Goal: Task Accomplishment & Management: Complete application form

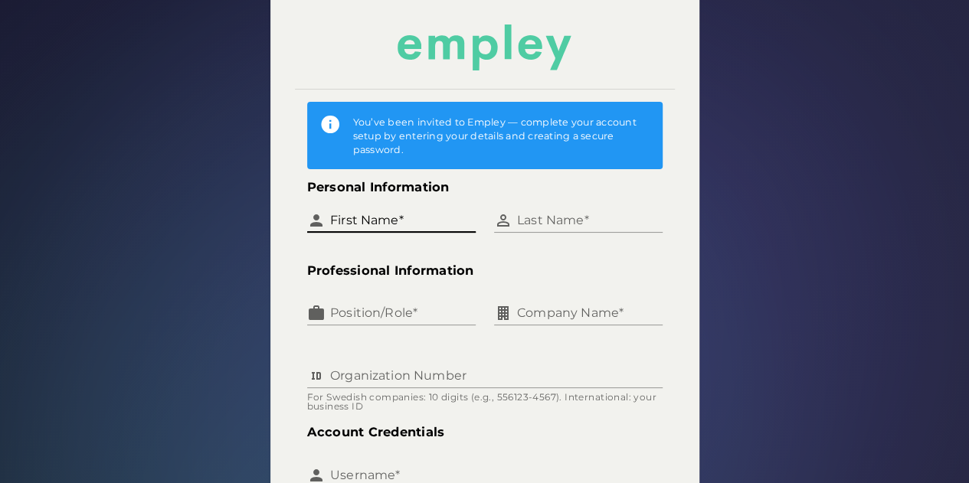
click at [398, 233] on input "First Name*" at bounding box center [400, 214] width 150 height 37
type input "******"
type input "****"
click at [404, 325] on input "Position/Role*" at bounding box center [400, 307] width 150 height 37
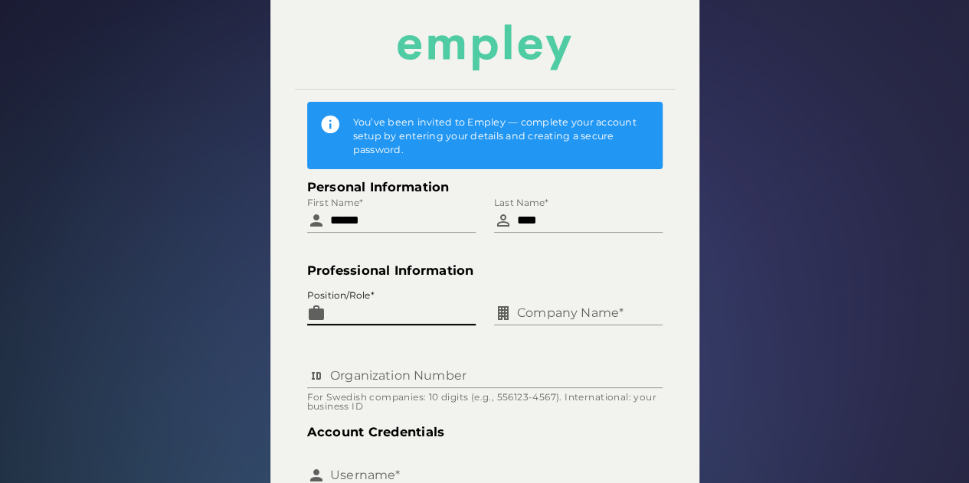
type input "***"
click at [534, 325] on input "Company Name*" at bounding box center [587, 307] width 150 height 37
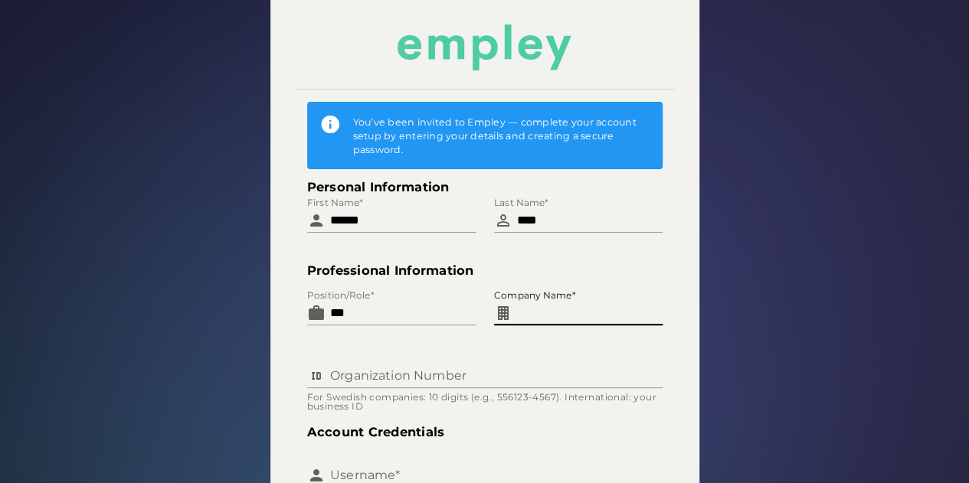
type input "**********"
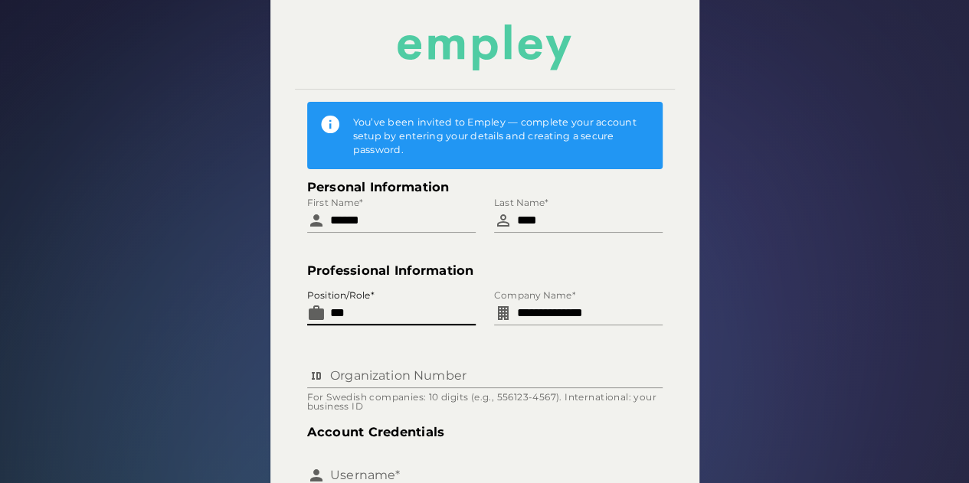
click at [424, 325] on input "***" at bounding box center [400, 307] width 150 height 37
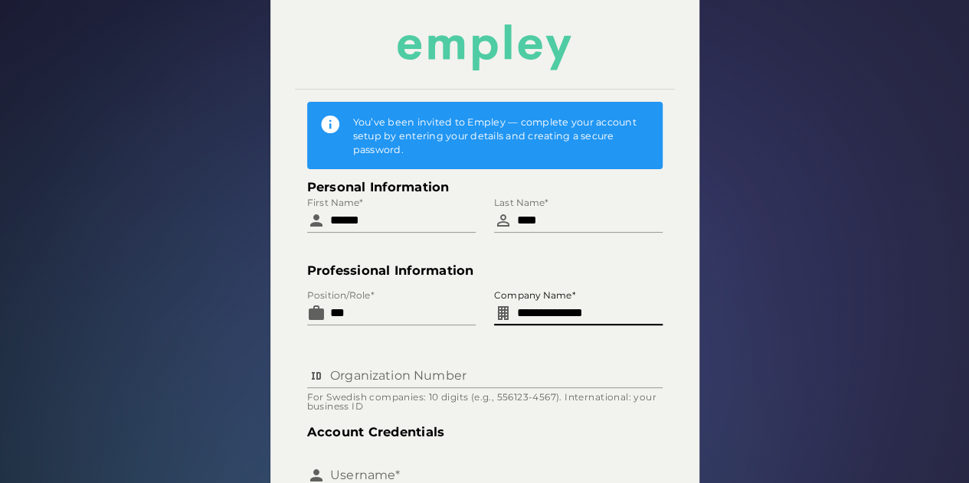
click at [567, 325] on input "**********" at bounding box center [587, 307] width 150 height 37
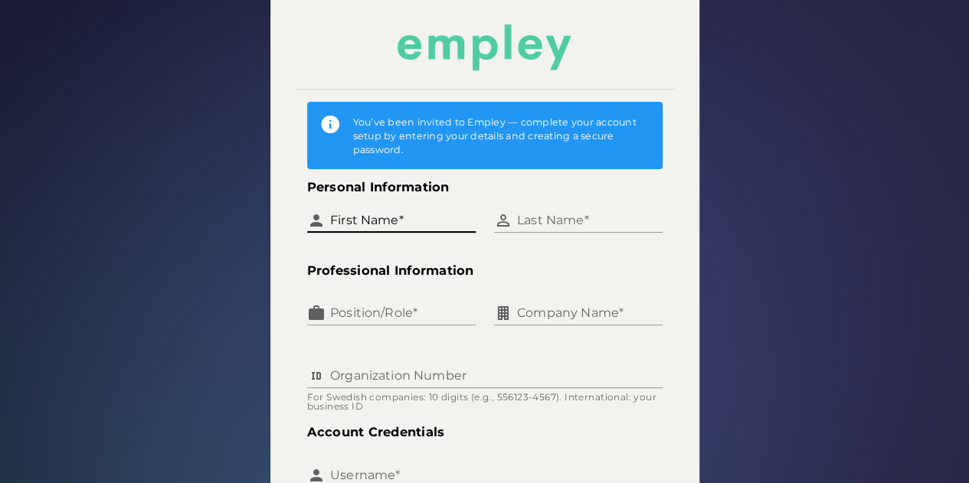
click at [407, 233] on input "First Name*" at bounding box center [400, 214] width 150 height 37
type input "******"
type input "****"
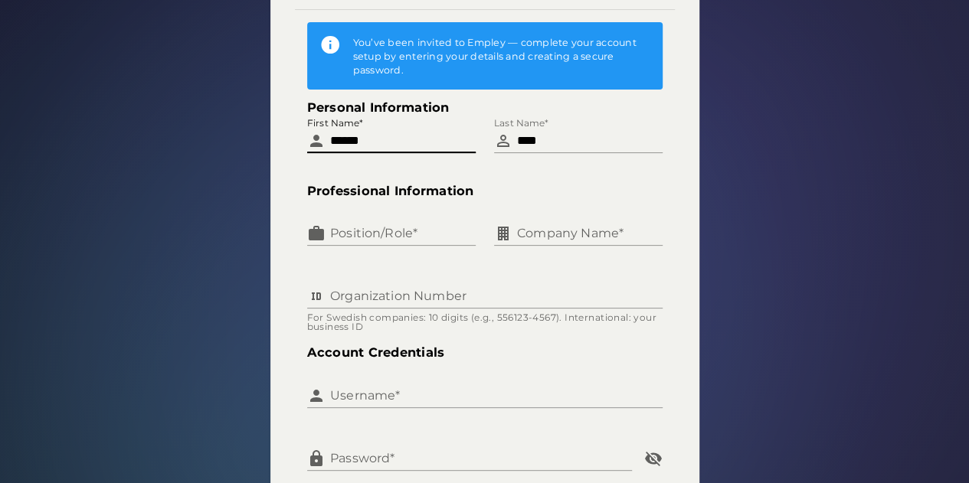
scroll to position [153, 0]
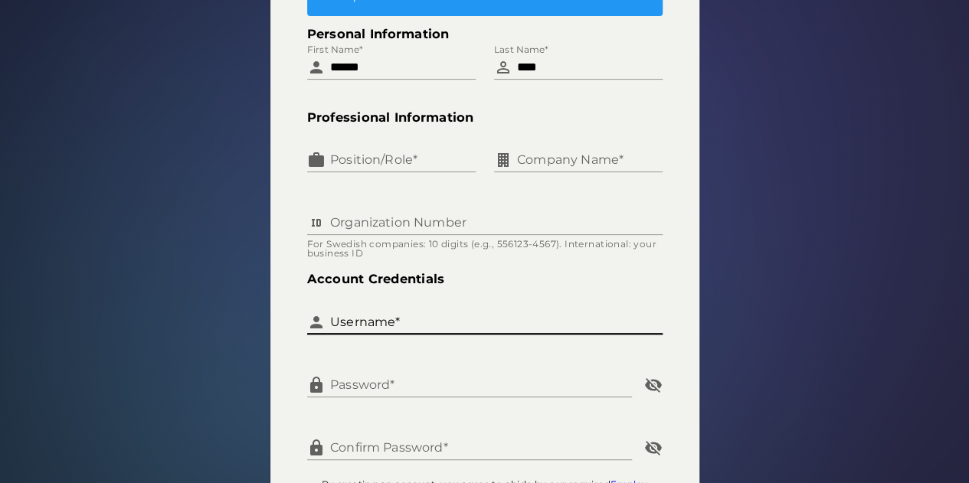
click at [407, 335] on input "Username*" at bounding box center [493, 316] width 337 height 37
type input "*******"
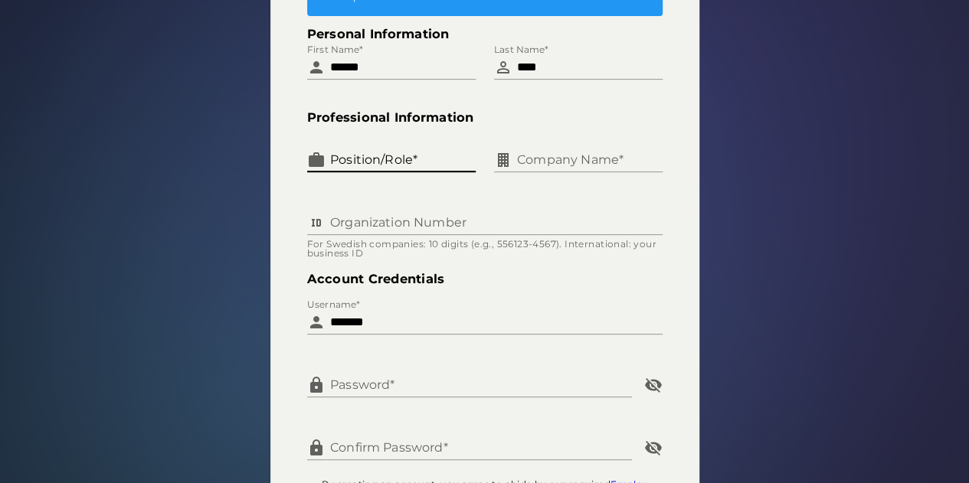
click at [391, 172] on input "Position/Role*" at bounding box center [400, 154] width 150 height 37
type input "*"
click at [707, 175] on div "You’ve been invited to Empley — complete your account setup by entering your de…" at bounding box center [484, 211] width 987 height 747
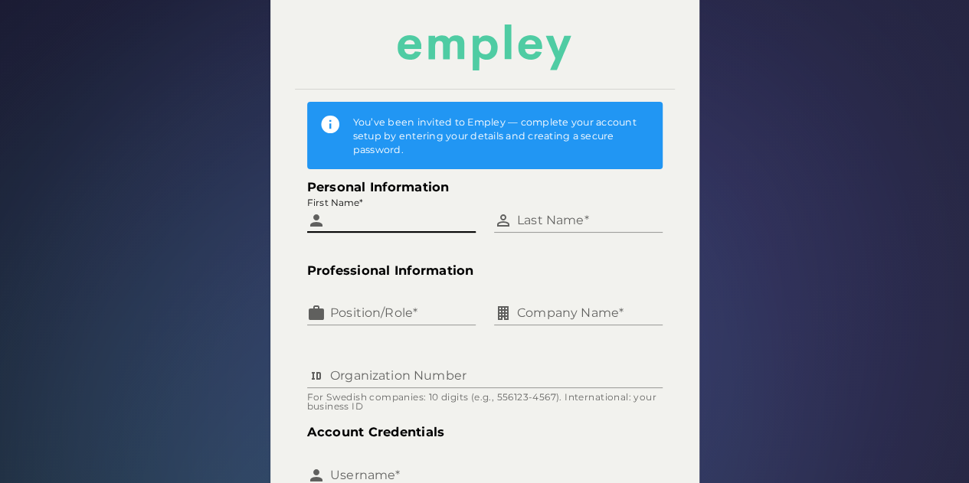
click at [407, 227] on input "First Name*" at bounding box center [400, 214] width 150 height 37
type input "******"
type input "****"
click at [398, 325] on input "Position/Role*" at bounding box center [400, 307] width 150 height 37
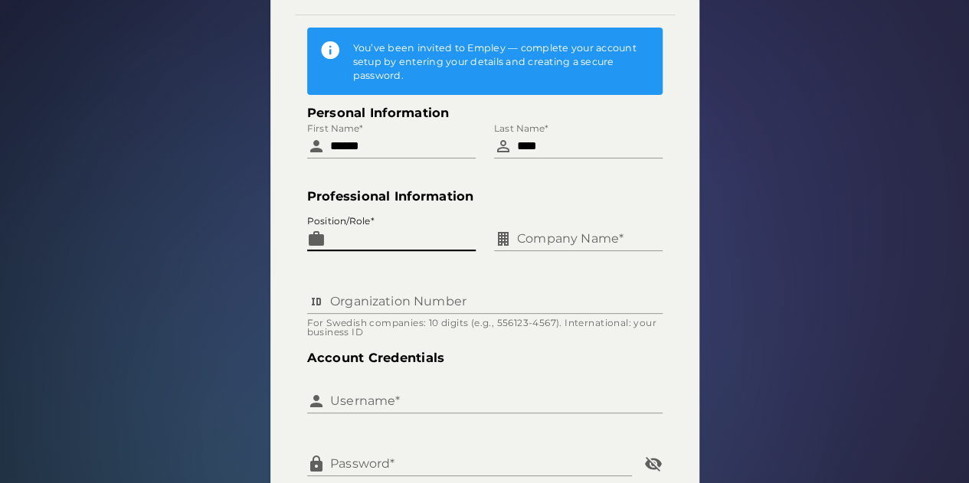
scroll to position [230, 0]
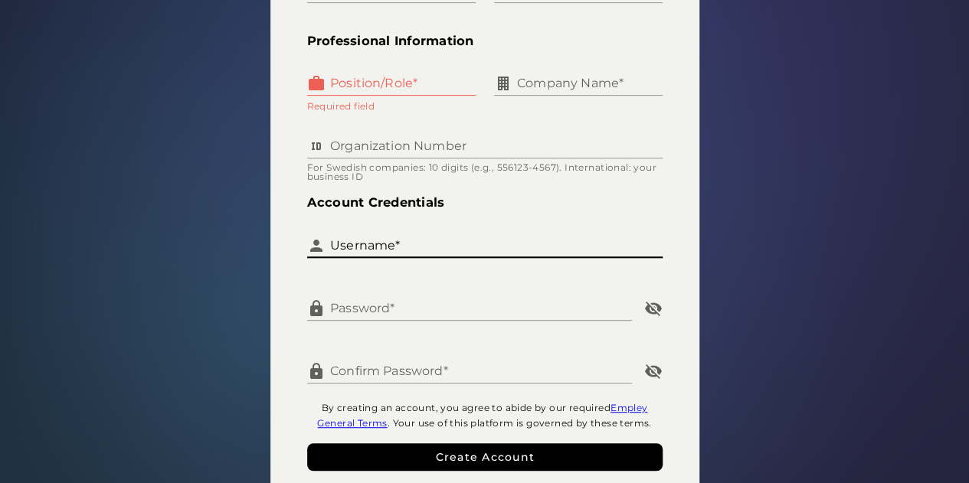
click at [413, 257] on input "Username*" at bounding box center [493, 239] width 337 height 37
click at [404, 94] on input "Position/Role*" at bounding box center [400, 77] width 150 height 37
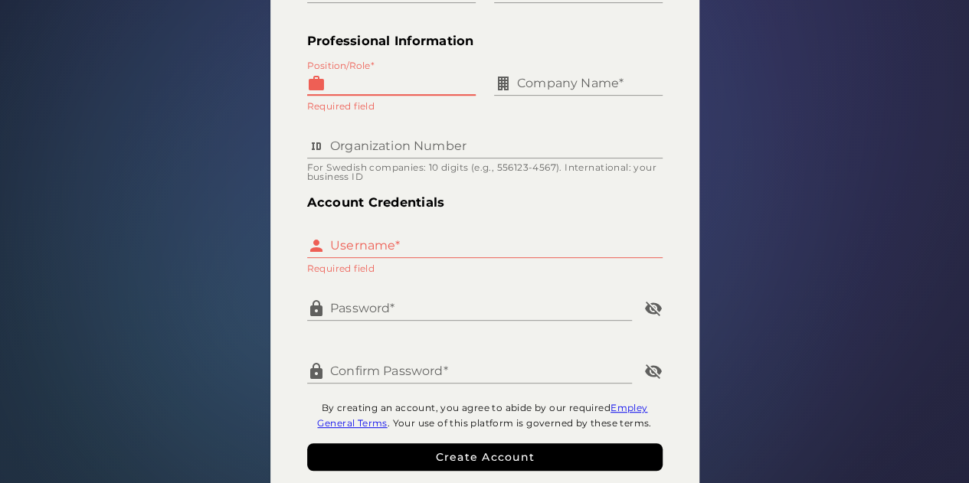
type input "***"
click at [533, 94] on input "Company Name*" at bounding box center [587, 77] width 150 height 37
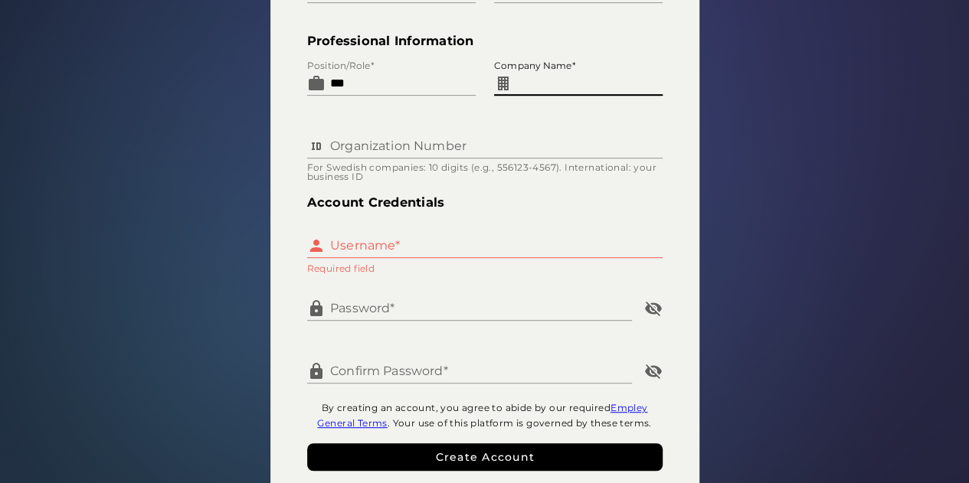
type input "**********"
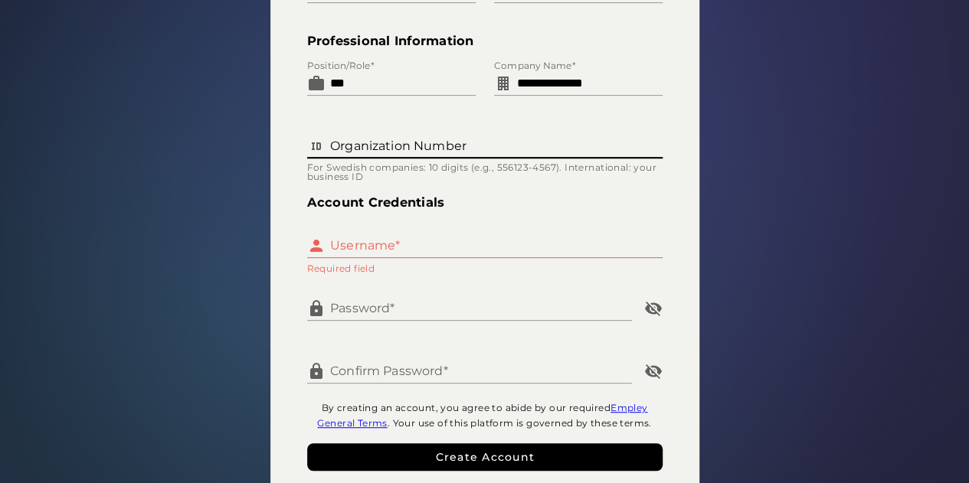
click at [389, 158] on input "Organization Number" at bounding box center [493, 140] width 337 height 37
type input "**********"
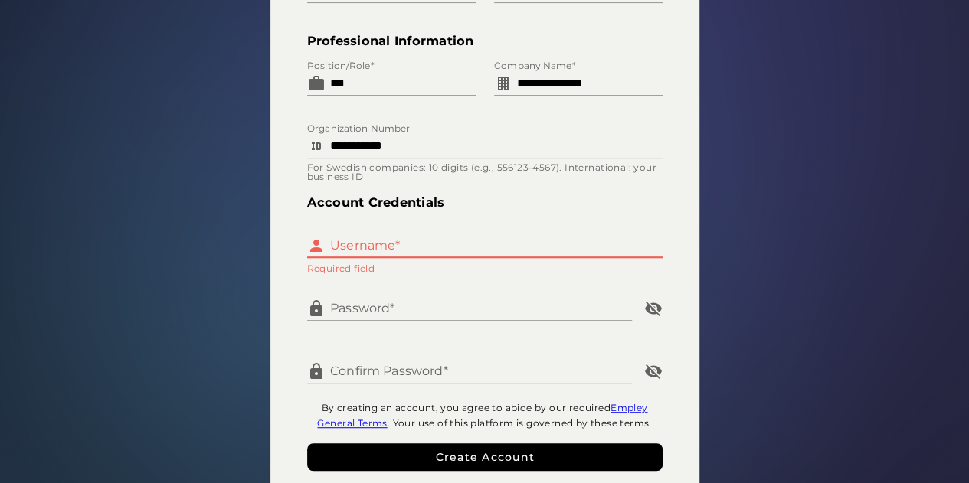
click at [404, 257] on input "Username*" at bounding box center [493, 239] width 337 height 37
type input "*******"
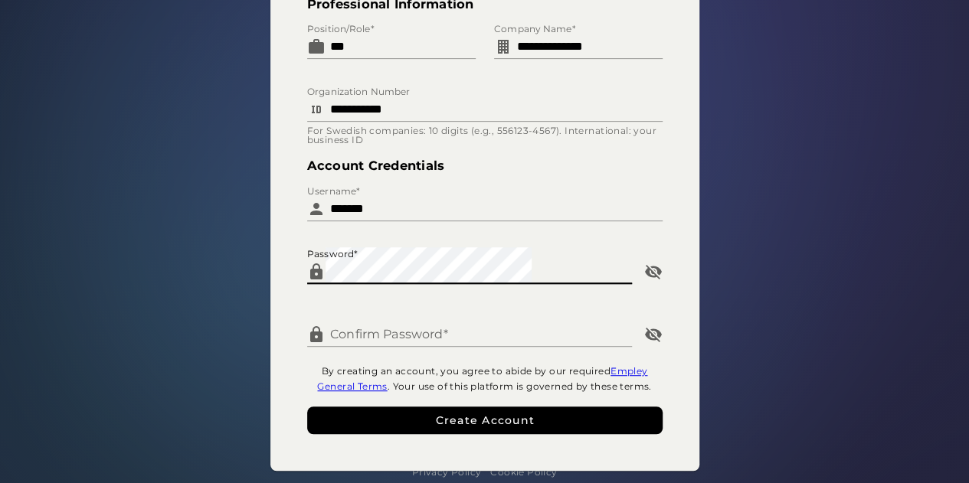
scroll to position [295, 0]
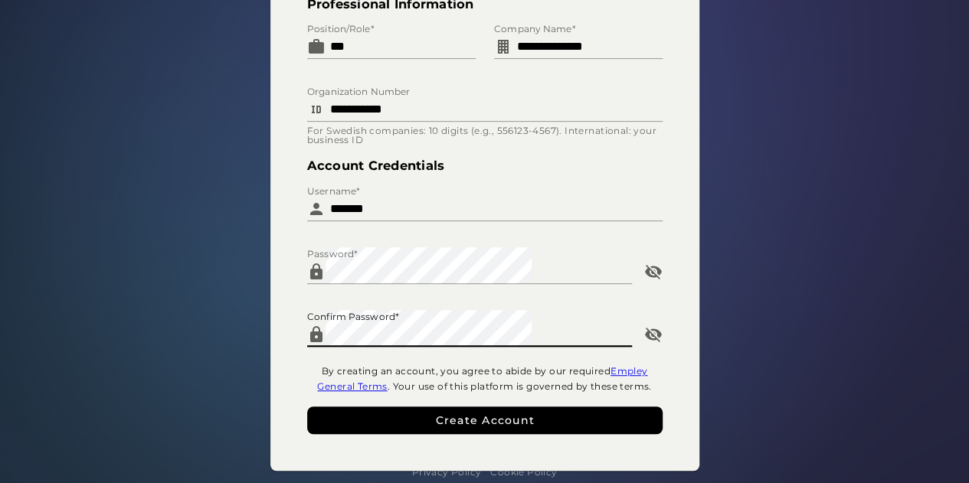
click at [534, 421] on button "Create Account" at bounding box center [484, 421] width 355 height 28
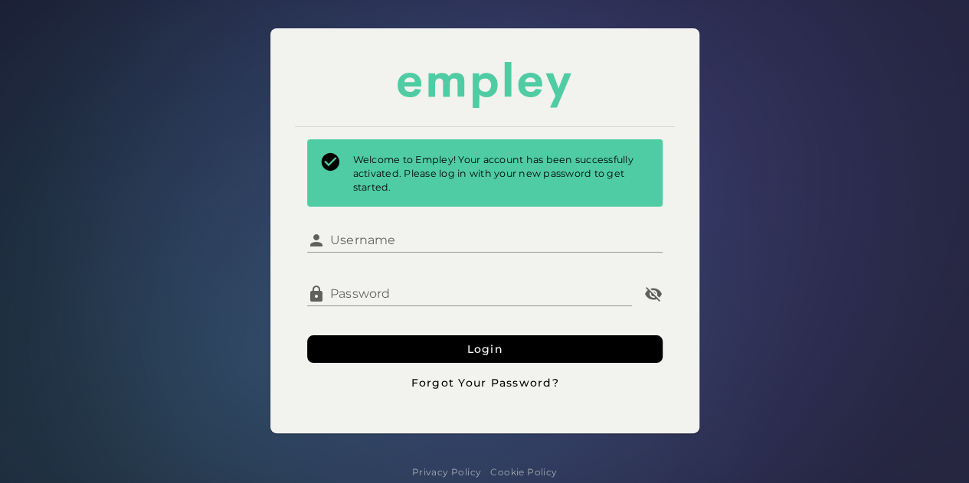
type input "*******"
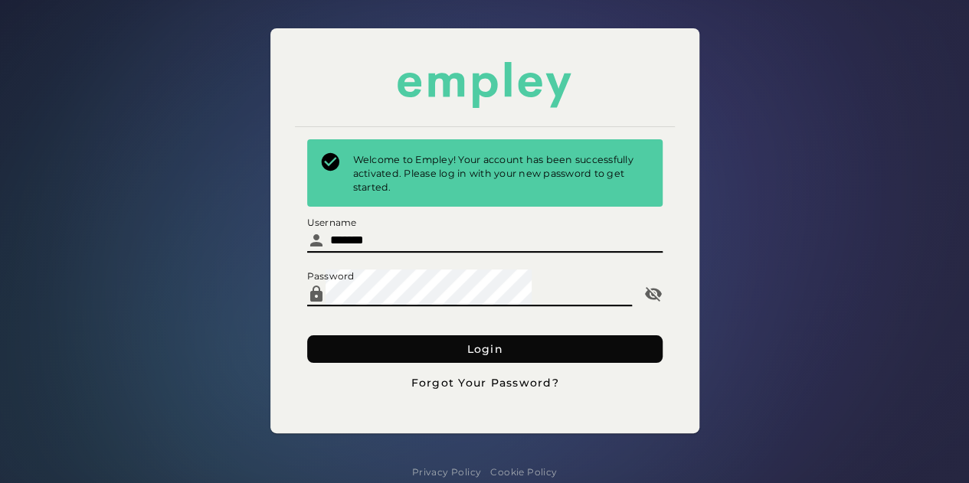
click at [508, 355] on button "Login" at bounding box center [484, 349] width 355 height 28
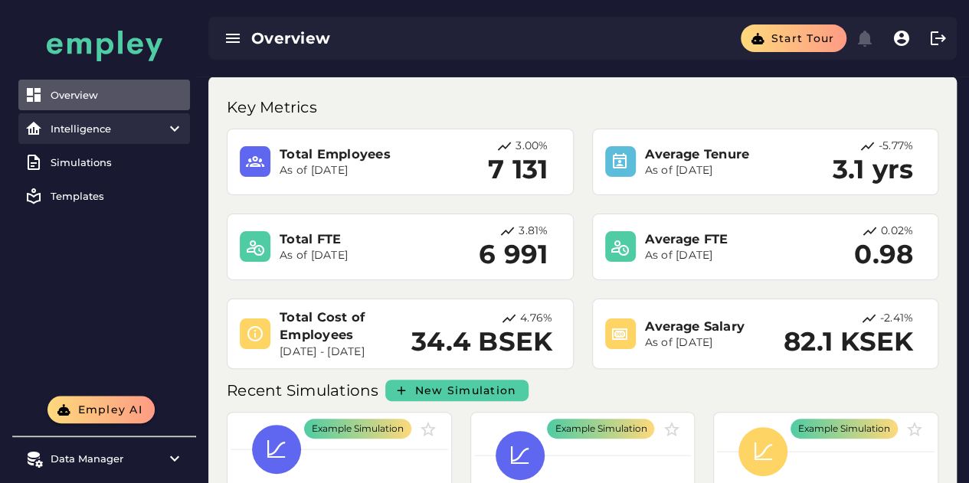
click at [100, 127] on div "Intelligence" at bounding box center [104, 129] width 107 height 12
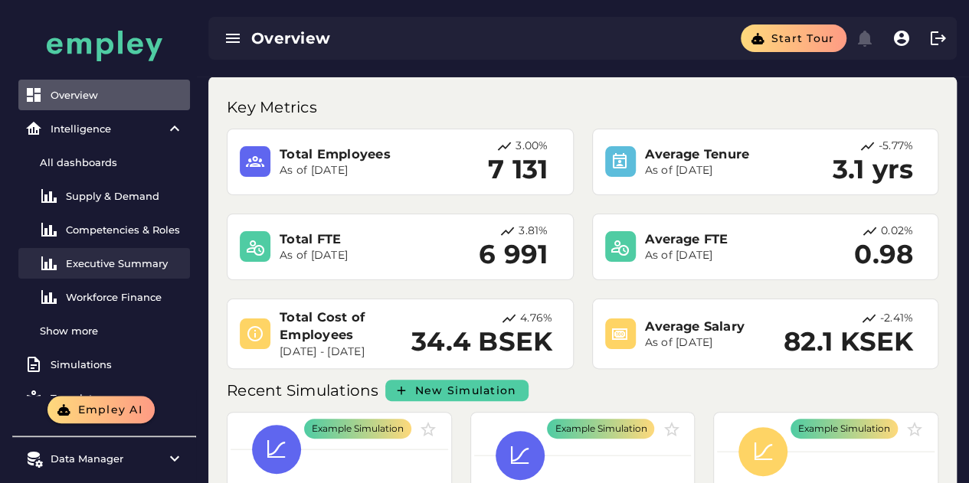
click at [141, 258] on div "Executive Summary" at bounding box center [125, 263] width 118 height 12
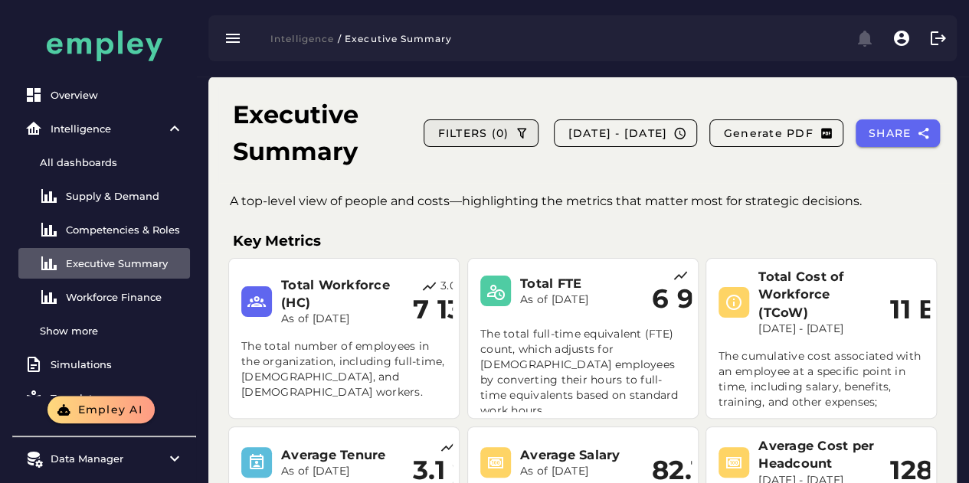
click at [467, 126] on span "FILTERS (0)" at bounding box center [472, 133] width 72 height 14
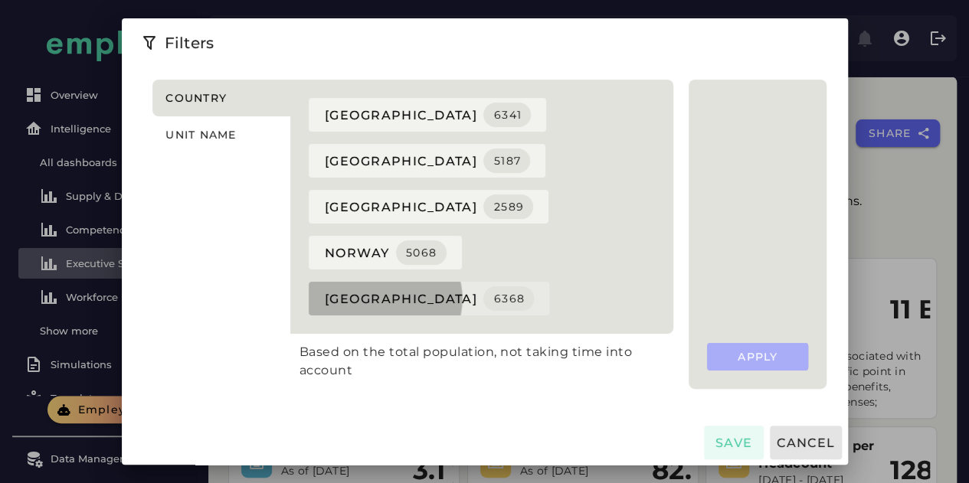
click at [324, 286] on span "sweden 6368" at bounding box center [429, 298] width 211 height 25
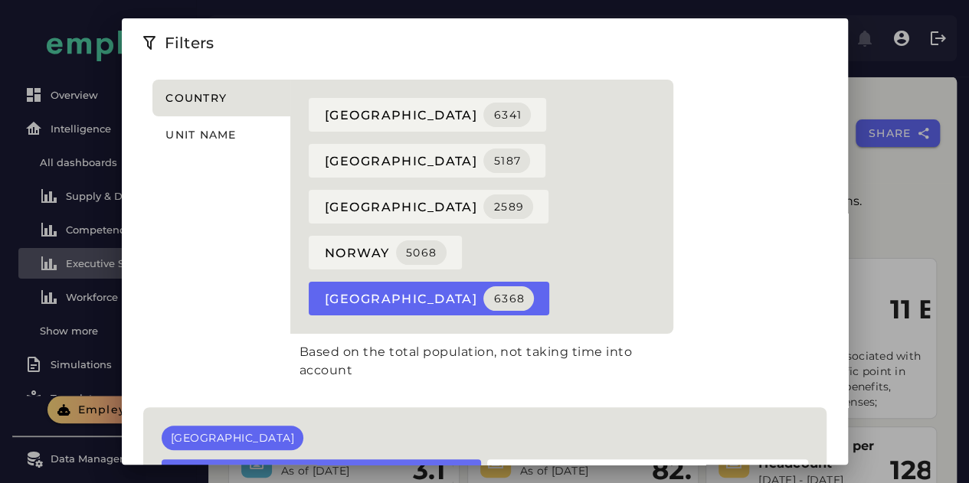
click at [342, 466] on span "Apply" at bounding box center [321, 473] width 41 height 14
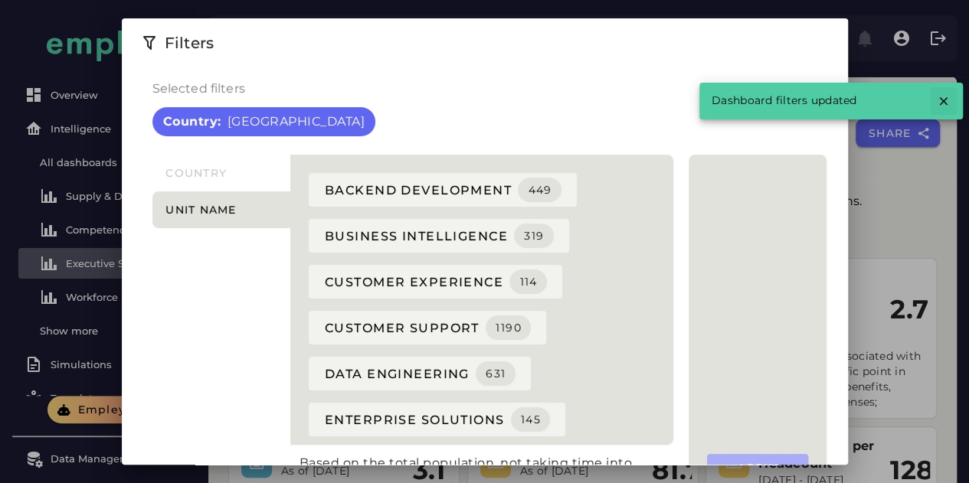
click at [942, 98] on icon "button" at bounding box center [943, 101] width 14 height 14
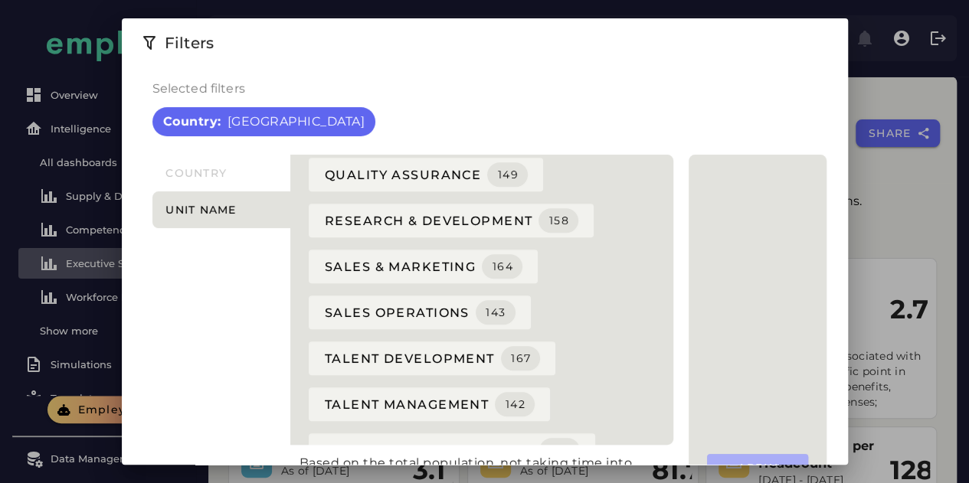
scroll to position [681, 0]
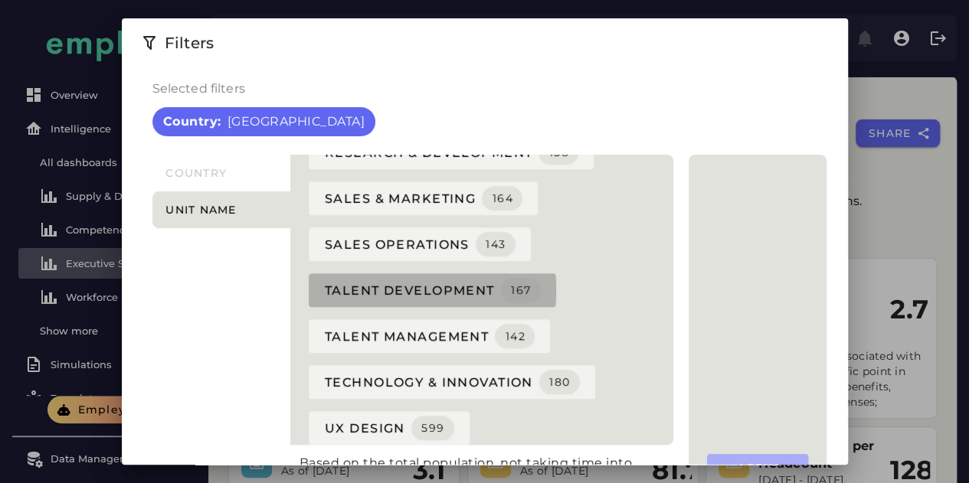
click at [338, 288] on span "Talent Development 167" at bounding box center [432, 290] width 217 height 25
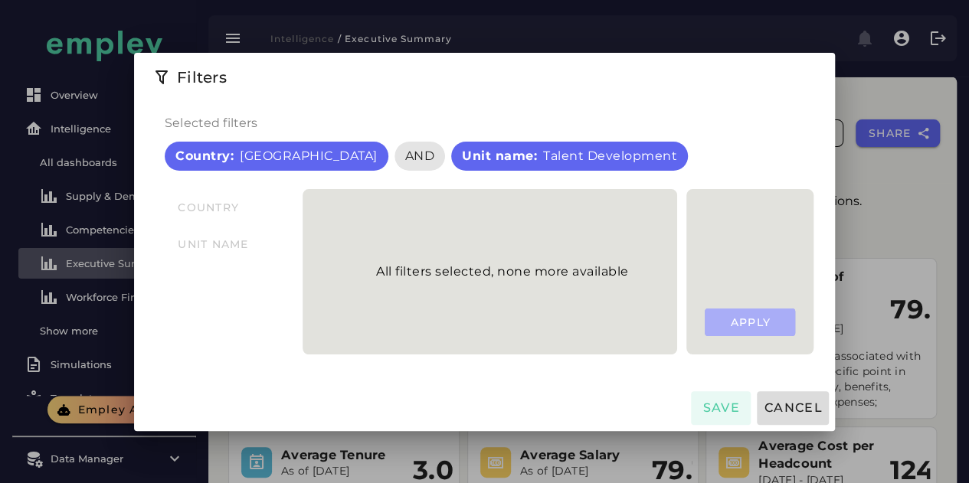
click at [817, 398] on button "Cancel" at bounding box center [793, 408] width 72 height 34
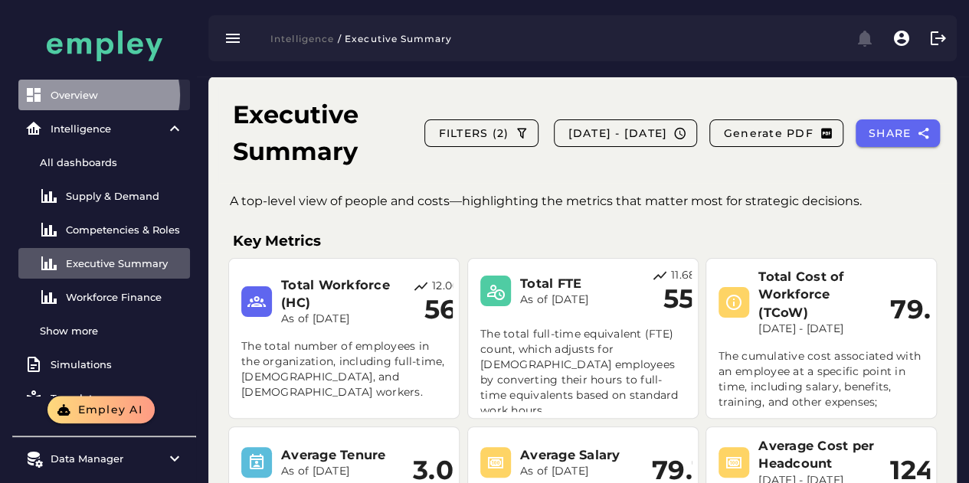
click at [74, 94] on div "Overview" at bounding box center [117, 95] width 133 height 12
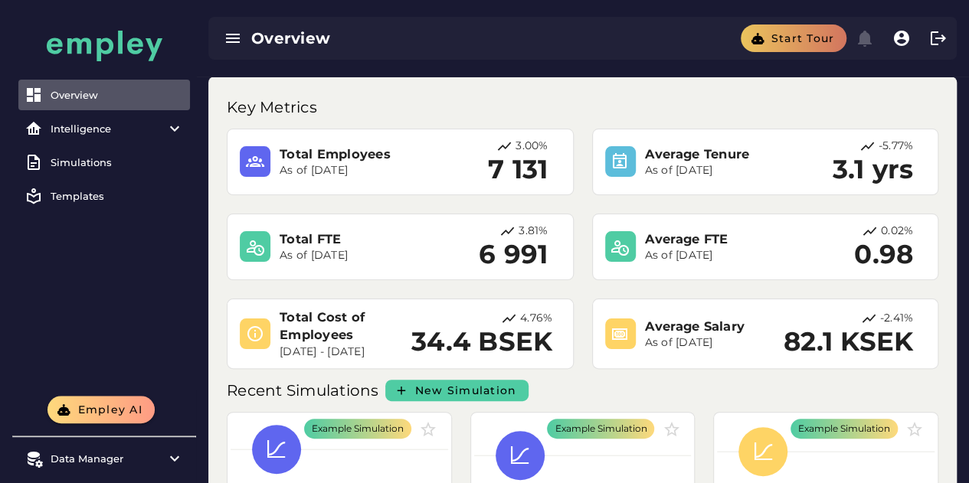
click at [819, 34] on span "Start tour" at bounding box center [802, 38] width 64 height 14
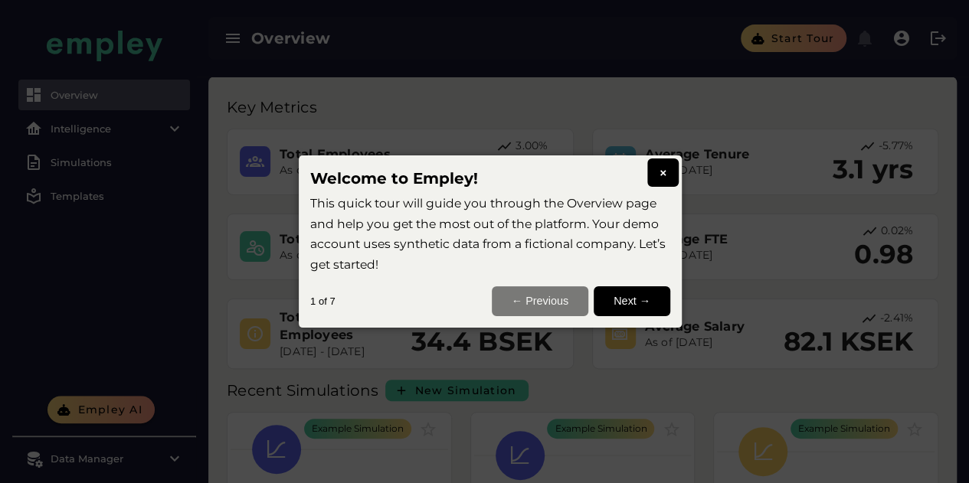
click at [623, 304] on button "Next →" at bounding box center [631, 301] width 77 height 30
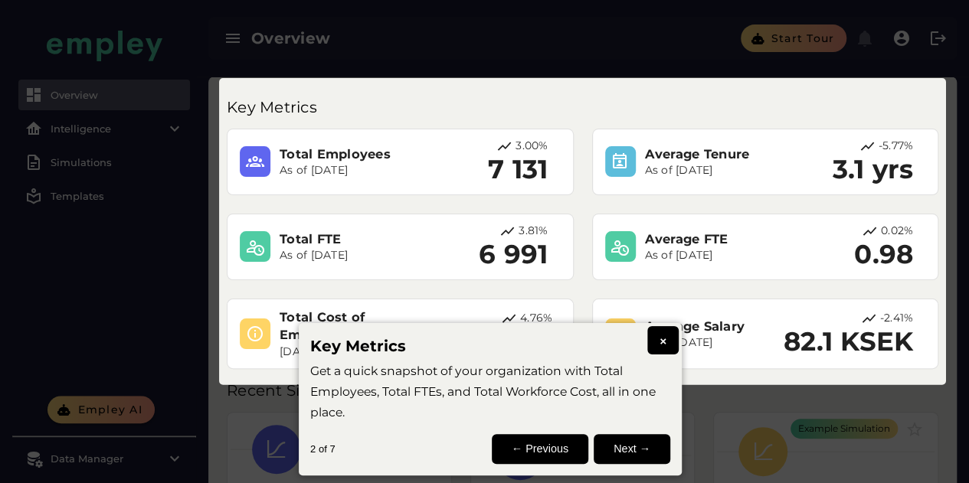
click at [629, 442] on button "Next →" at bounding box center [631, 449] width 77 height 30
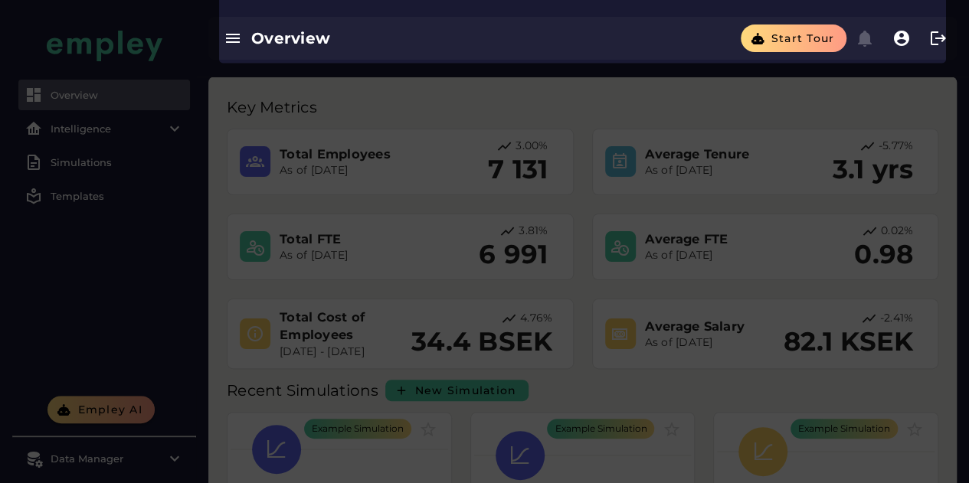
scroll to position [333, 0]
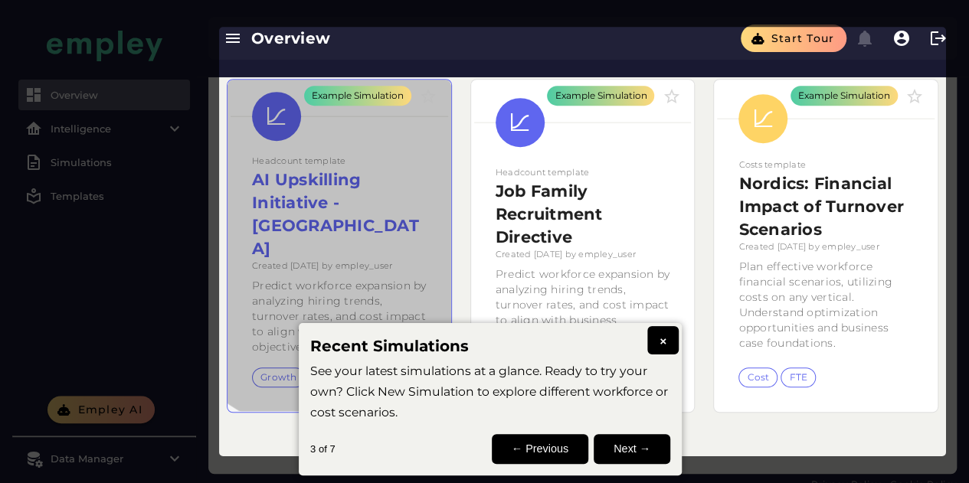
click at [369, 93] on div "Example Simulation" at bounding box center [358, 96] width 92 height 14
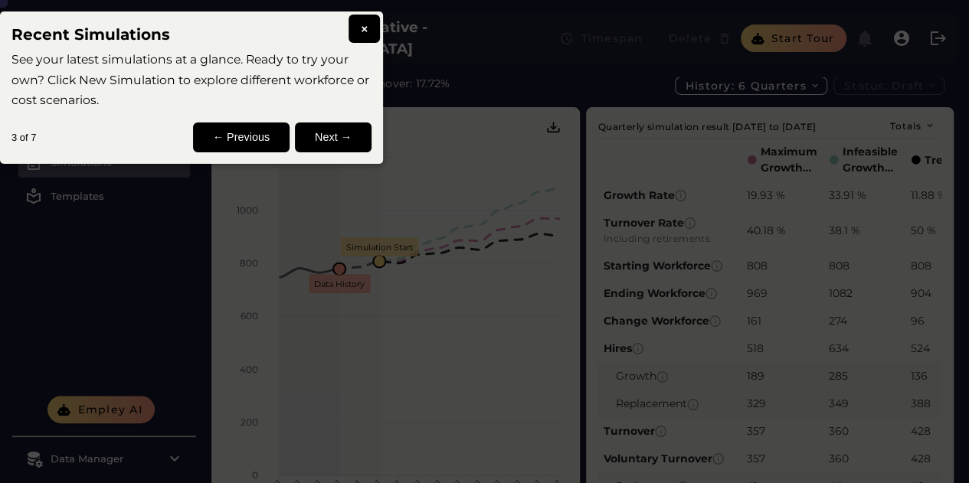
click at [324, 138] on button "Next →" at bounding box center [333, 138] width 77 height 30
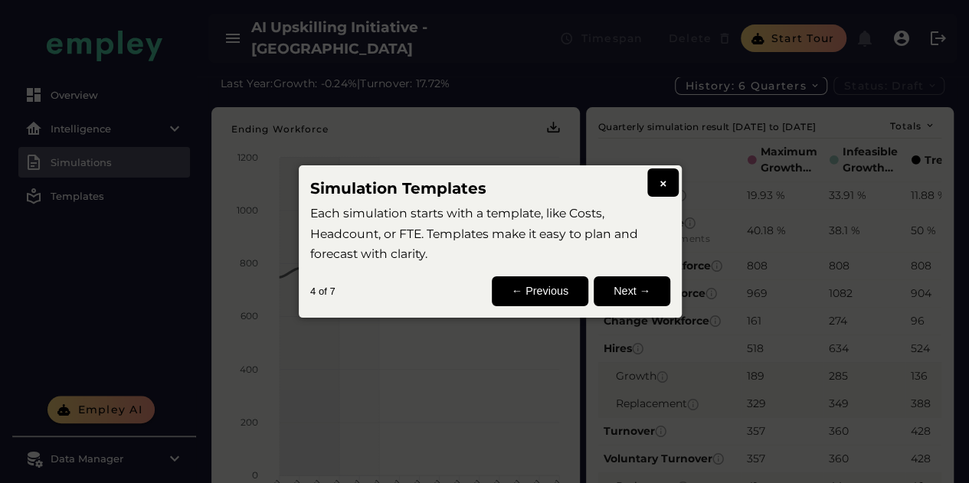
click at [626, 287] on button "Next →" at bounding box center [631, 291] width 77 height 30
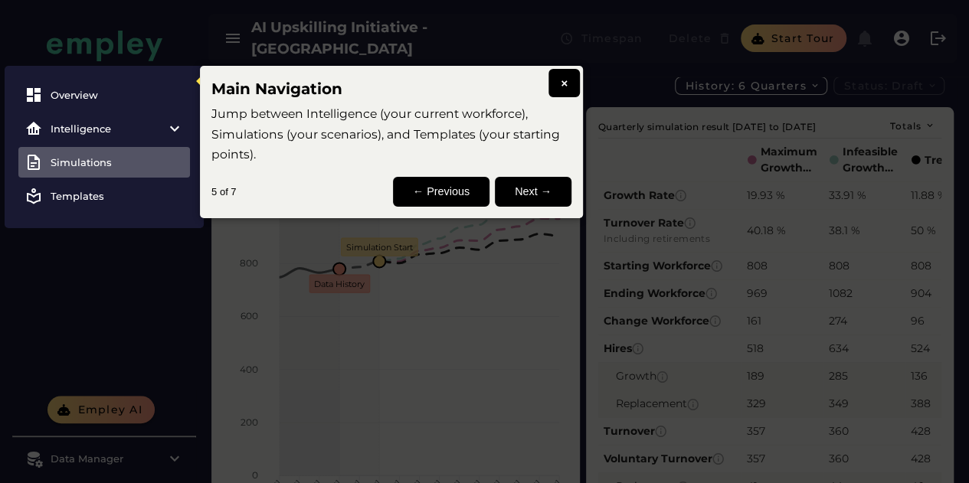
click at [536, 192] on button "Next →" at bounding box center [533, 192] width 77 height 30
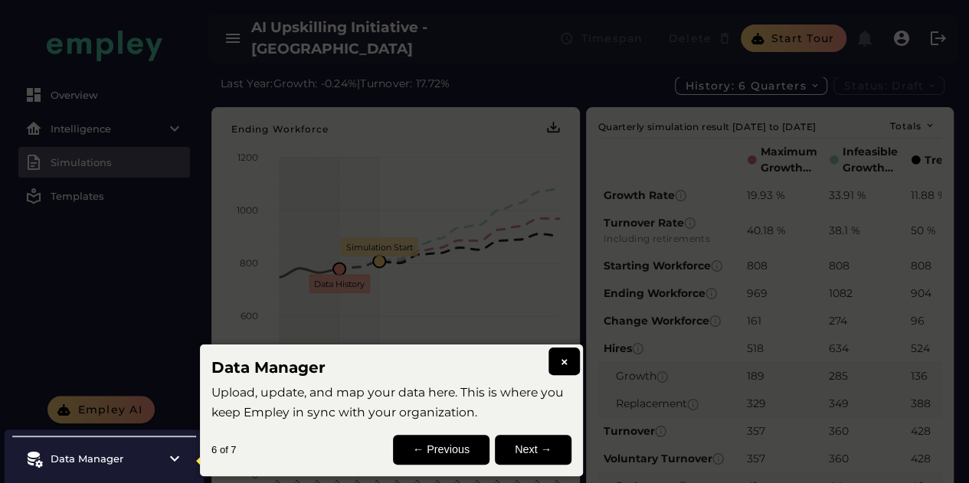
click at [549, 451] on button "Next →" at bounding box center [533, 450] width 77 height 30
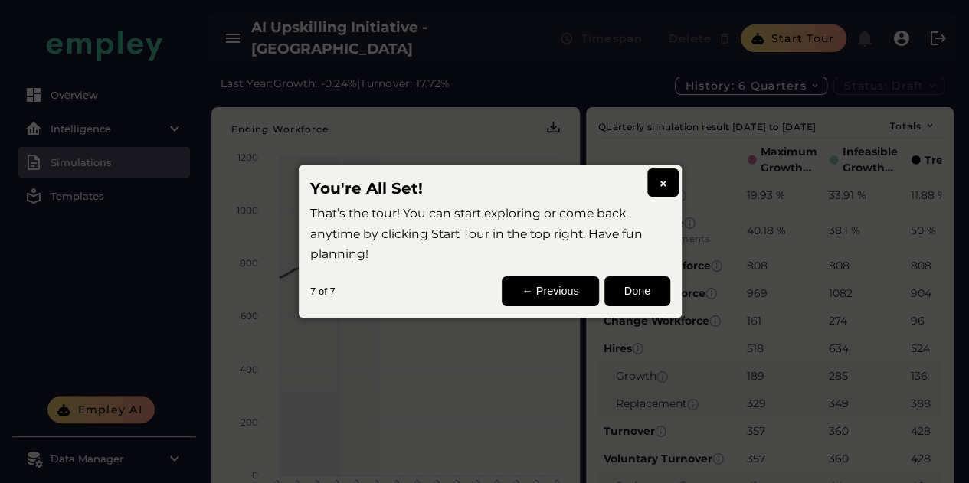
click at [642, 287] on button "Done" at bounding box center [637, 291] width 66 height 30
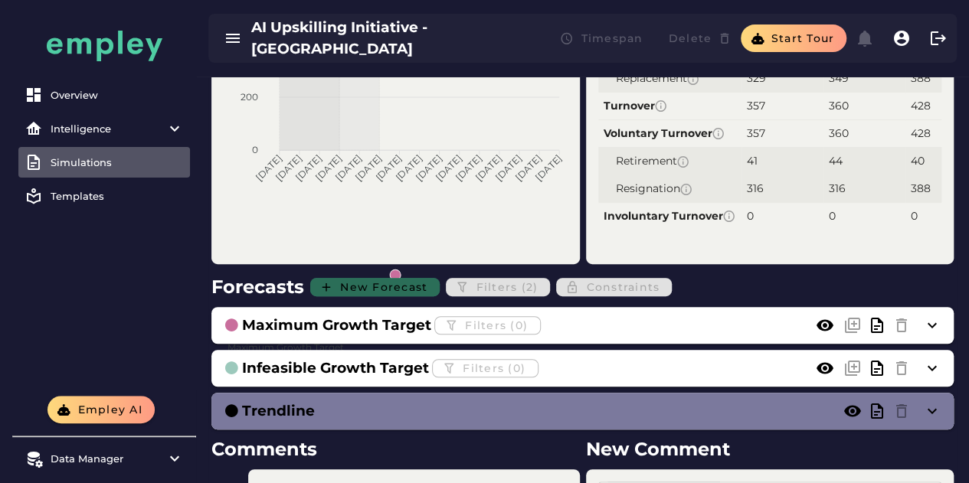
scroll to position [349, 0]
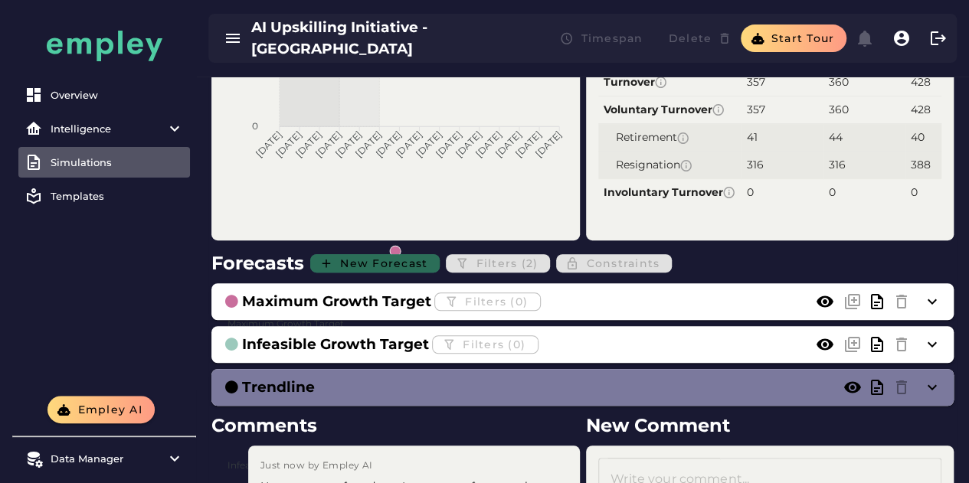
click at [296, 388] on h3 "Trendline" at bounding box center [278, 387] width 73 height 21
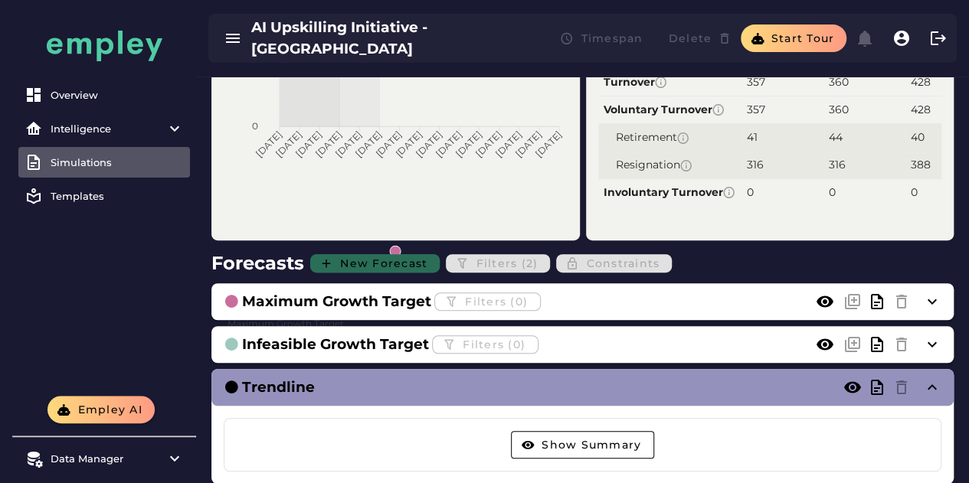
scroll to position [502, 0]
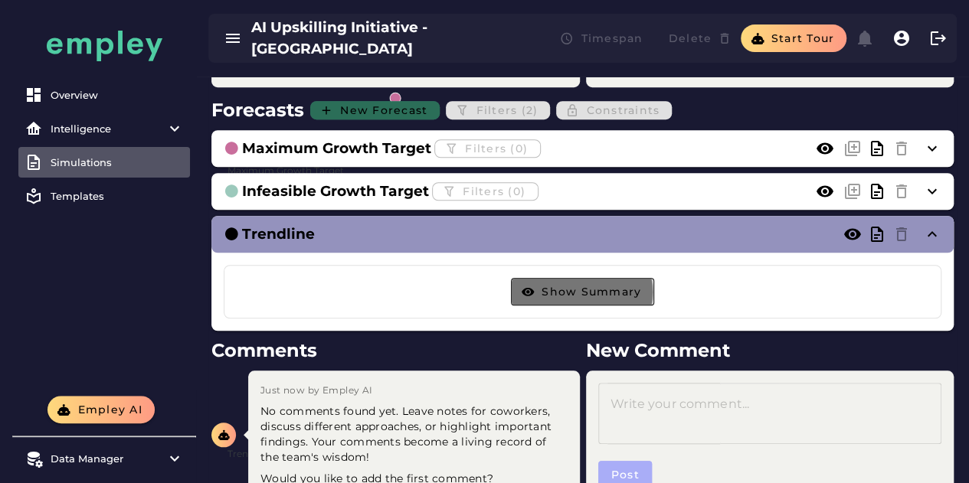
click at [613, 289] on span "Show Summary" at bounding box center [591, 292] width 100 height 14
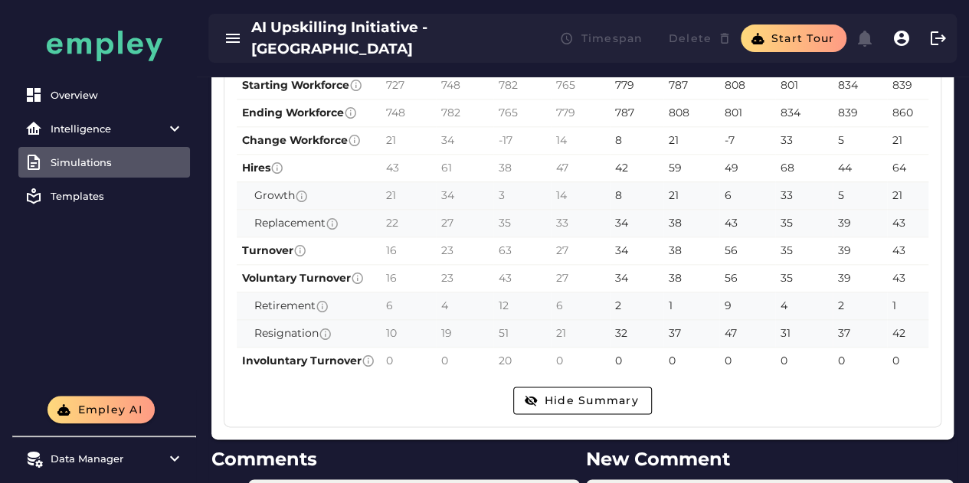
scroll to position [809, 0]
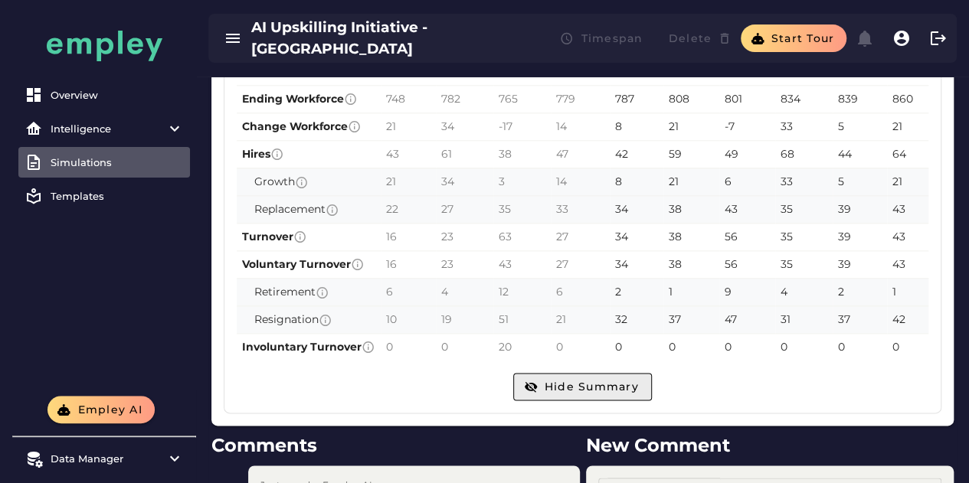
click at [557, 394] on span "Hide Summary" at bounding box center [590, 387] width 95 height 14
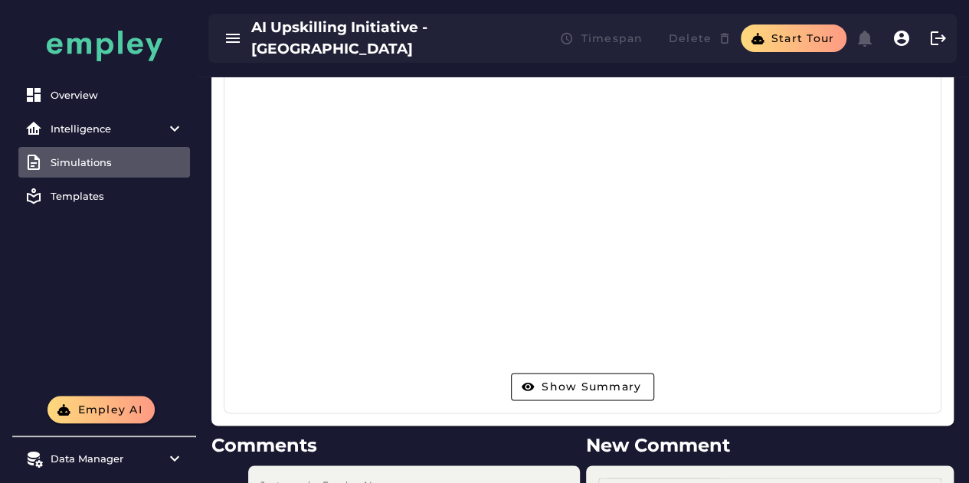
scroll to position [396, 0]
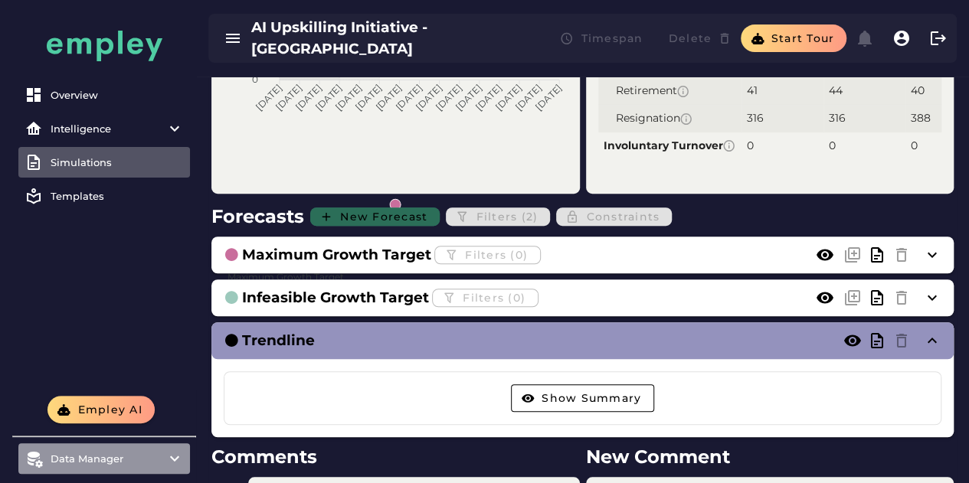
click at [106, 453] on div "Data Manager" at bounding box center [104, 459] width 107 height 12
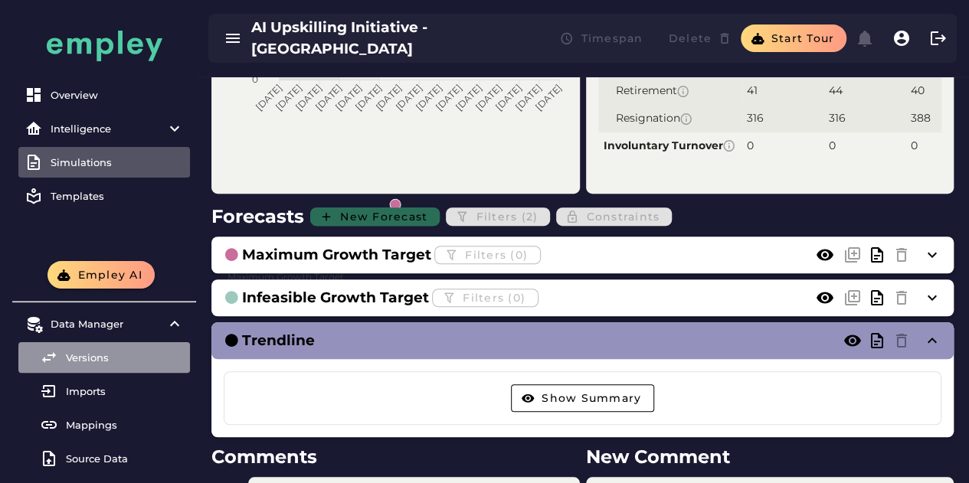
click at [109, 355] on div "Versions" at bounding box center [125, 357] width 118 height 12
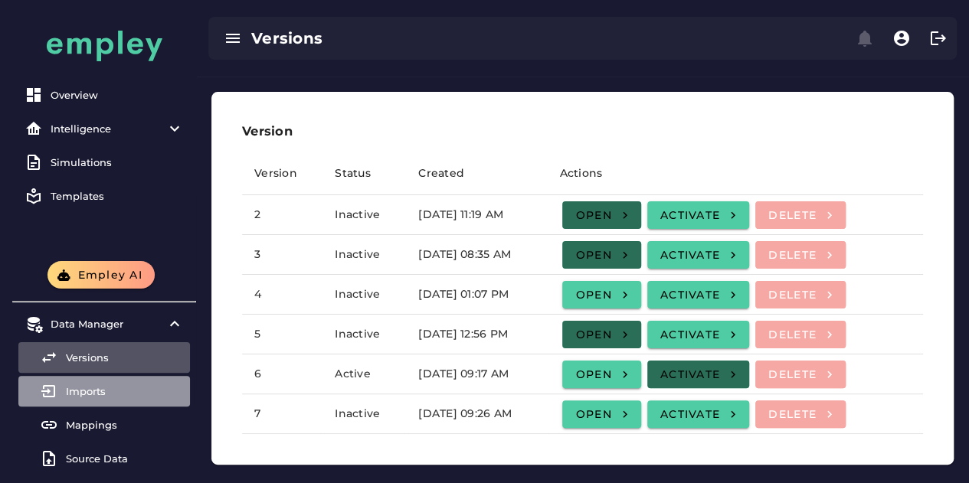
click at [80, 395] on div "Imports" at bounding box center [125, 391] width 118 height 12
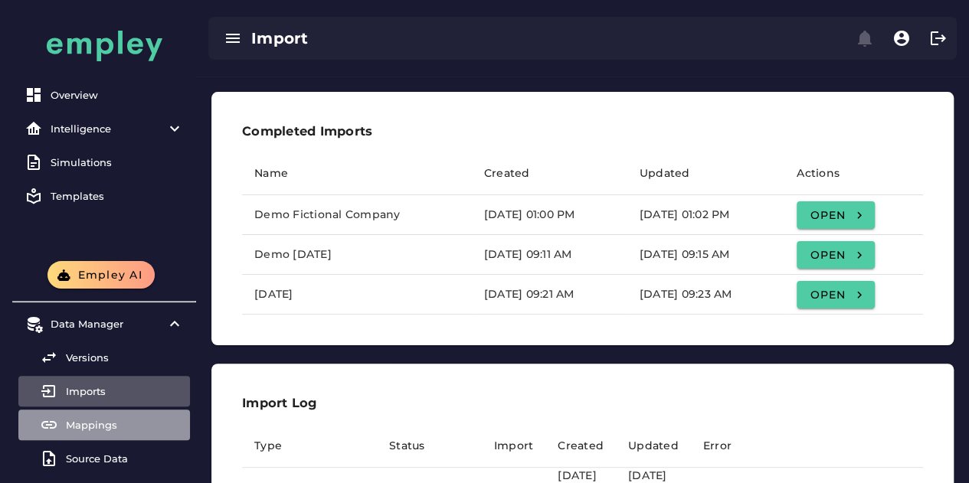
click at [79, 425] on div "Mappings" at bounding box center [125, 425] width 118 height 12
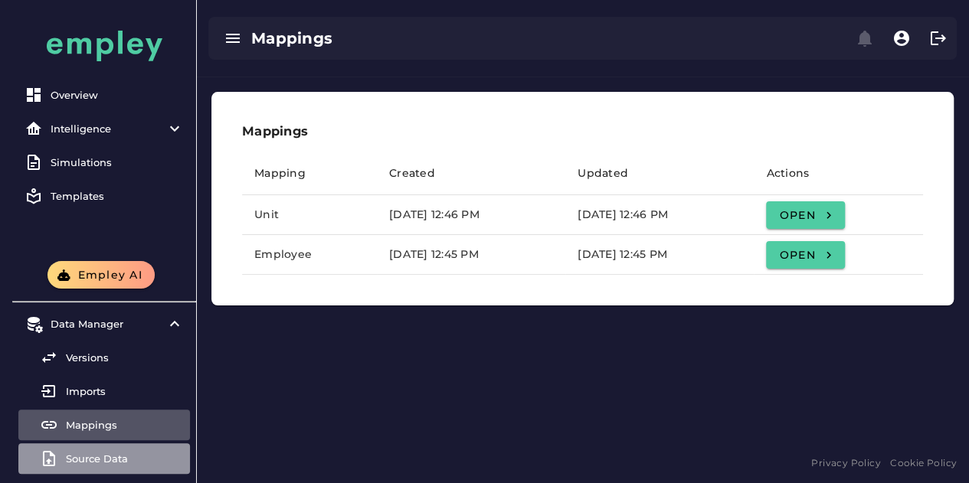
click at [92, 453] on div "Source Data" at bounding box center [125, 459] width 118 height 12
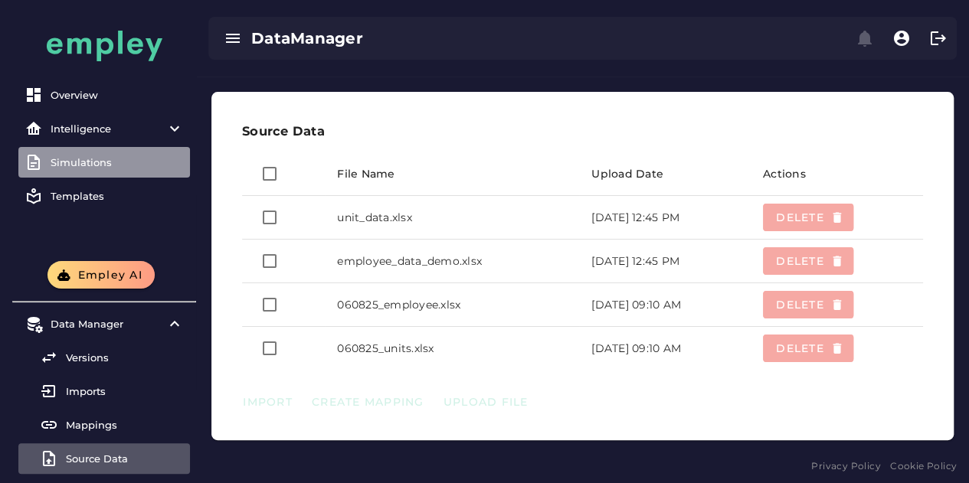
click at [98, 159] on div "Simulations" at bounding box center [117, 162] width 133 height 12
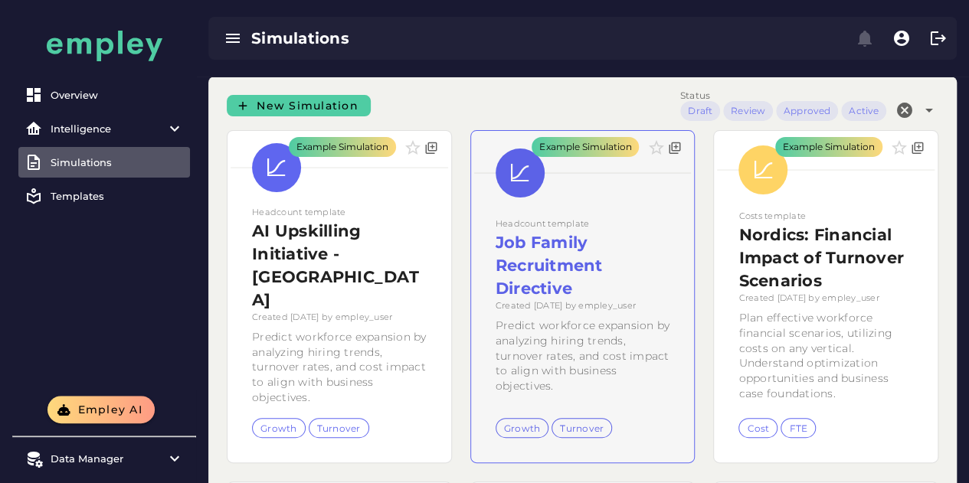
click at [606, 146] on div "Example Simulation" at bounding box center [583, 297] width 224 height 332
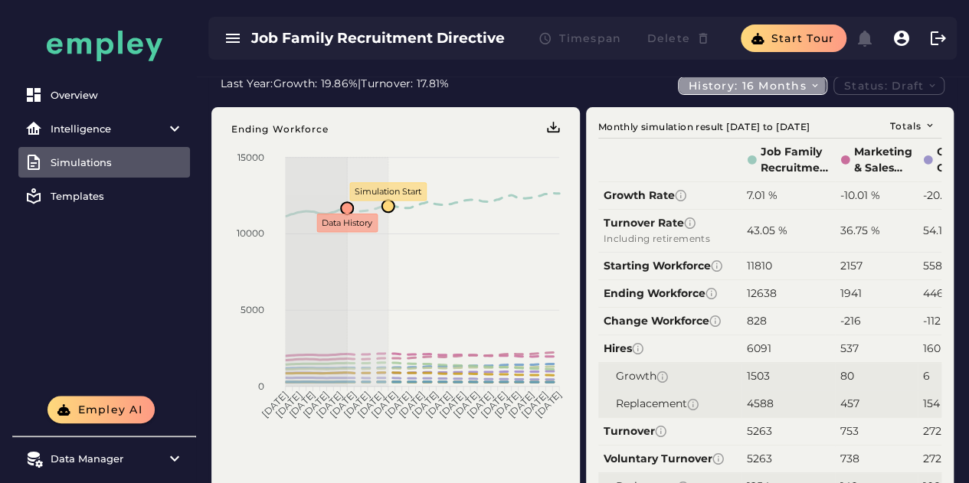
click at [810, 83] on icon "button" at bounding box center [814, 85] width 11 height 11
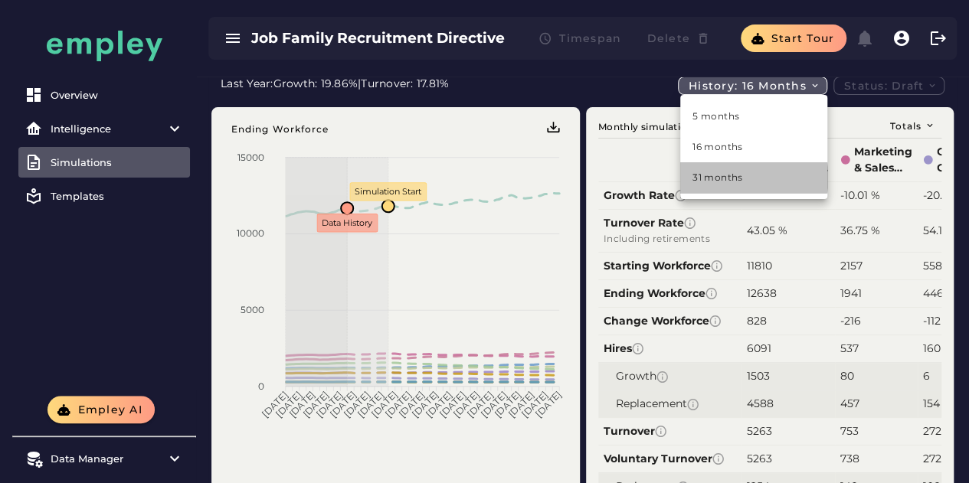
click at [718, 178] on div "31 months" at bounding box center [753, 178] width 123 height 14
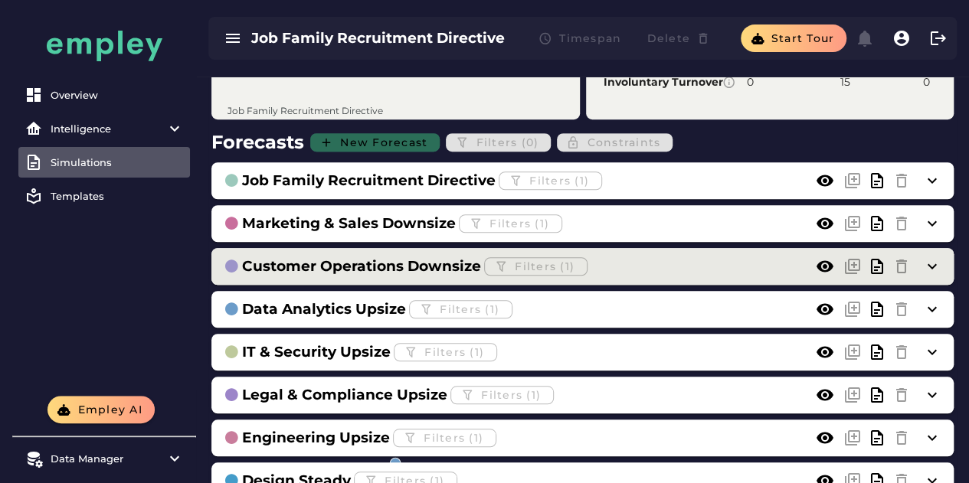
scroll to position [536, 0]
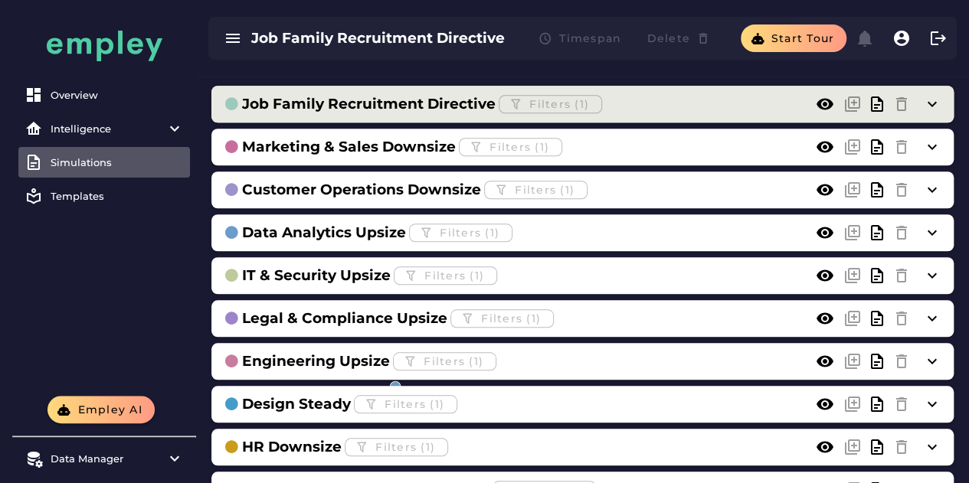
click at [399, 103] on h3 "Job Family Recruitment Directive" at bounding box center [368, 103] width 253 height 21
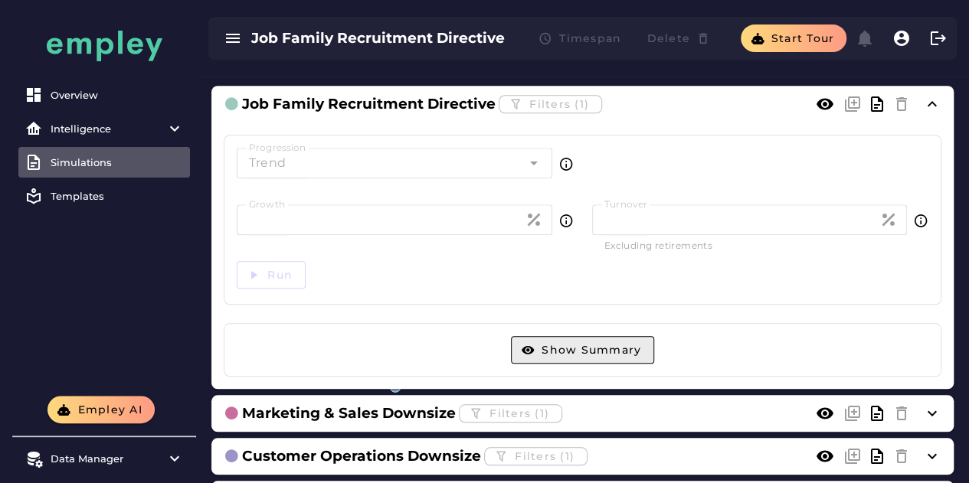
click at [641, 343] on span "Show Summary" at bounding box center [591, 350] width 100 height 14
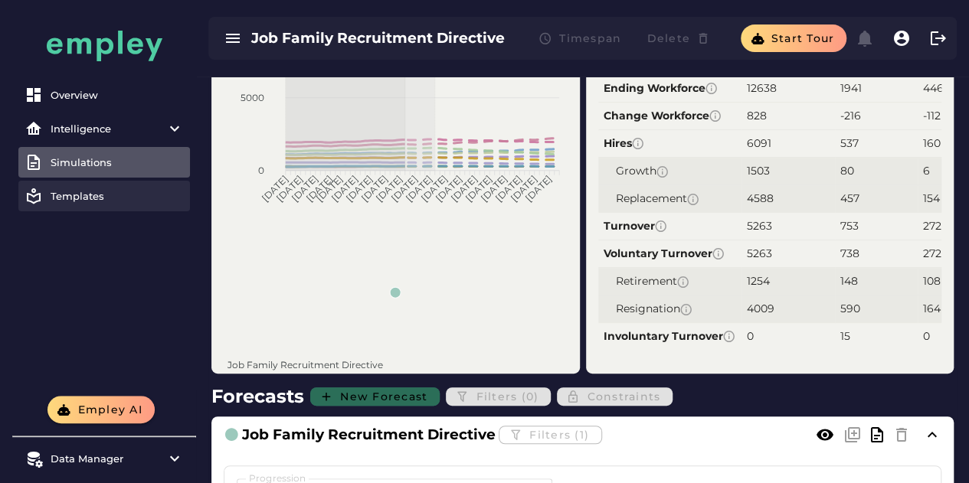
scroll to position [0, 0]
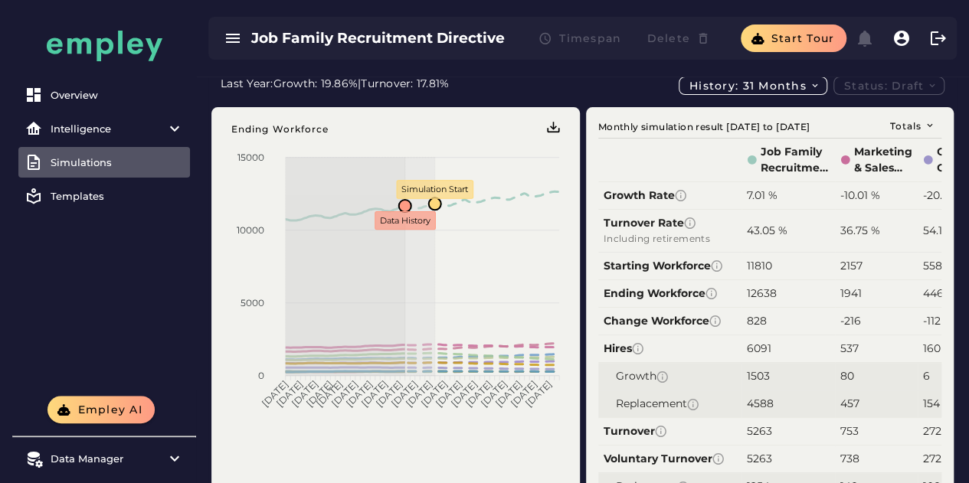
click at [294, 38] on h3 "Job Family Recruitment Directive" at bounding box center [377, 38] width 253 height 21
click at [234, 38] on icon "button" at bounding box center [233, 38] width 18 height 18
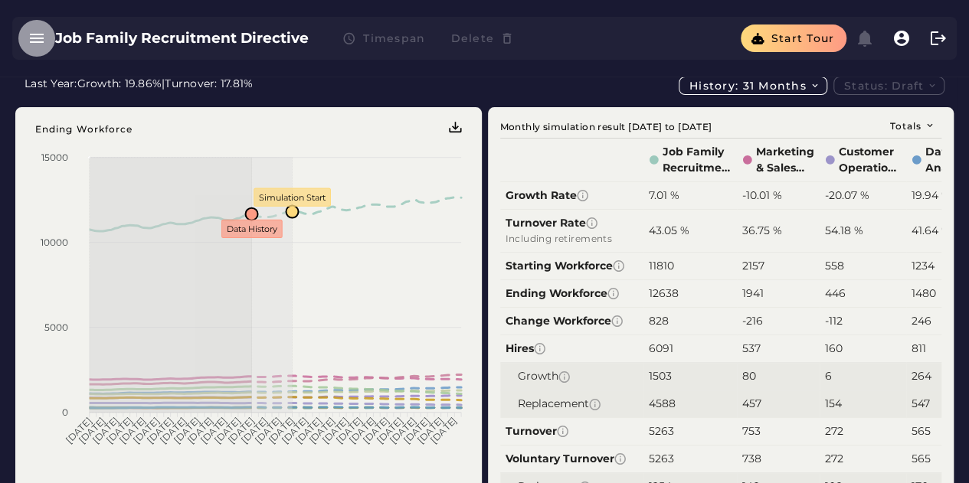
click at [35, 37] on icon "button" at bounding box center [37, 38] width 18 height 18
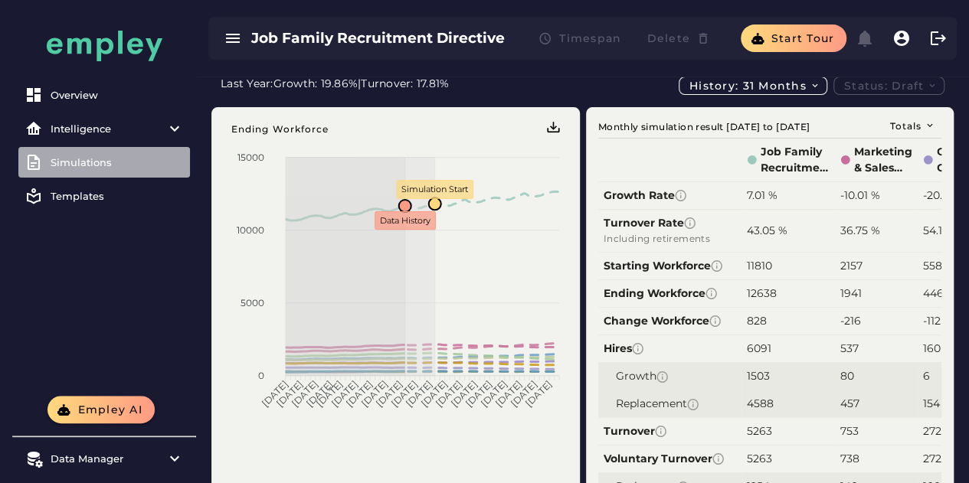
click at [78, 162] on div "Simulations" at bounding box center [117, 162] width 133 height 12
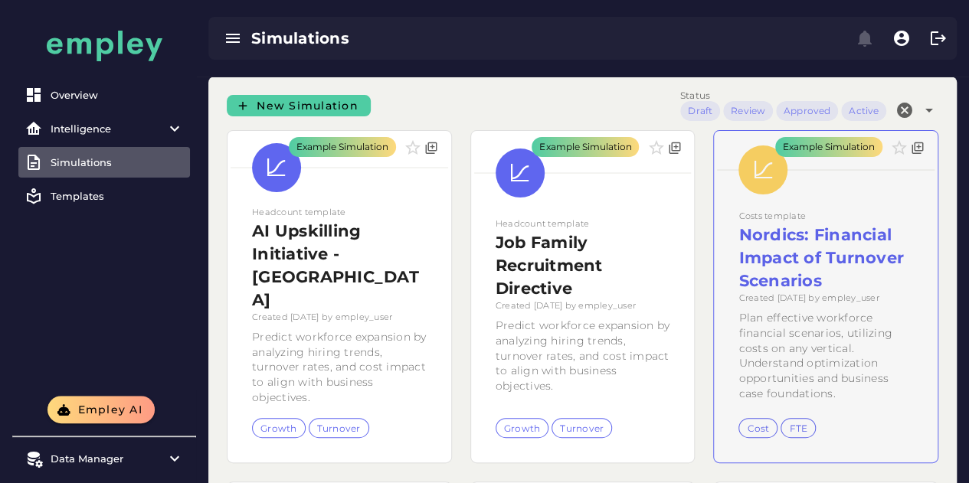
click at [842, 229] on div "Example Simulation" at bounding box center [826, 297] width 224 height 332
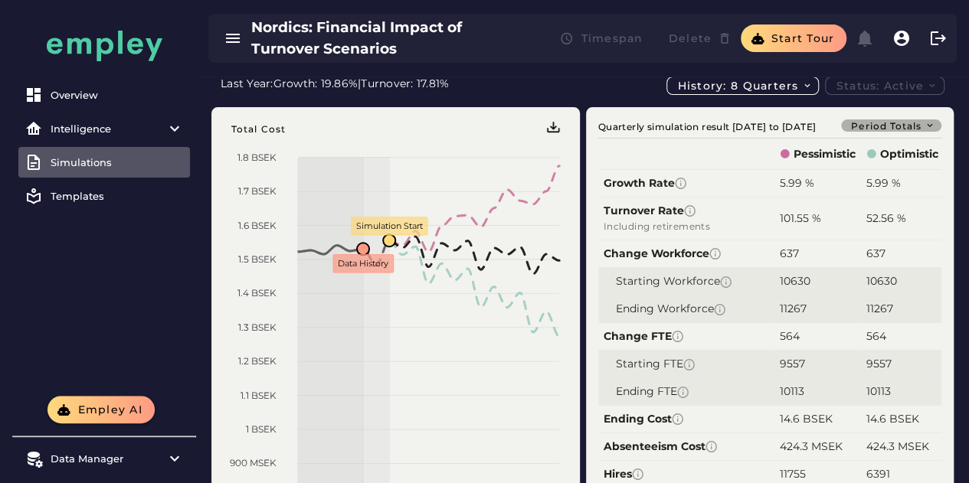
click at [882, 121] on span "Period Totals" at bounding box center [892, 125] width 85 height 11
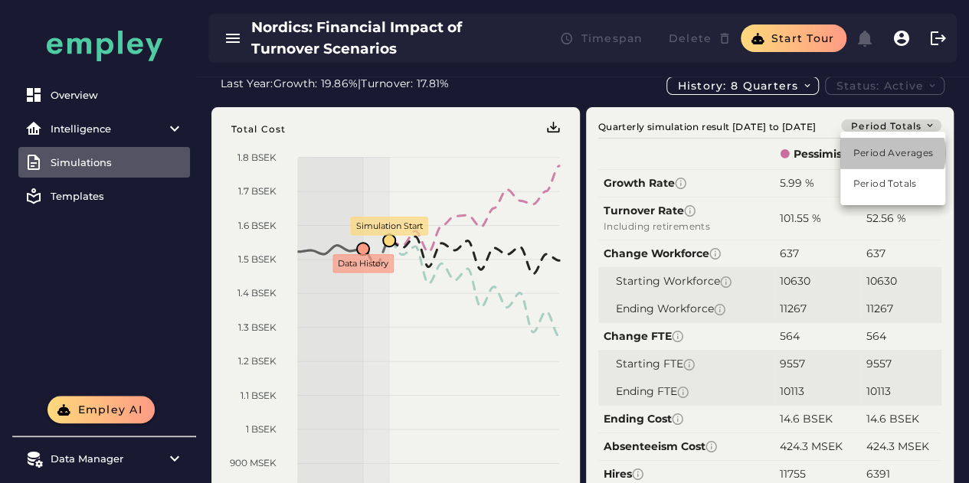
click at [879, 150] on div "Period Averages" at bounding box center [892, 153] width 80 height 14
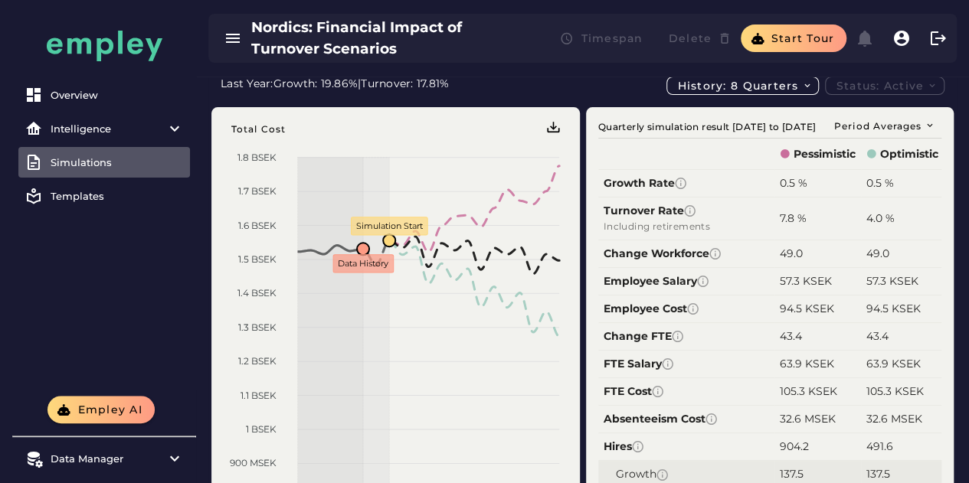
drag, startPoint x: 458, startPoint y: 47, endPoint x: 464, endPoint y: 29, distance: 18.6
click at [458, 46] on h3 "Nordics: Financial Impact of Turnover Scenarios" at bounding box center [388, 38] width 275 height 43
click at [81, 163] on div "Simulations" at bounding box center [117, 162] width 133 height 12
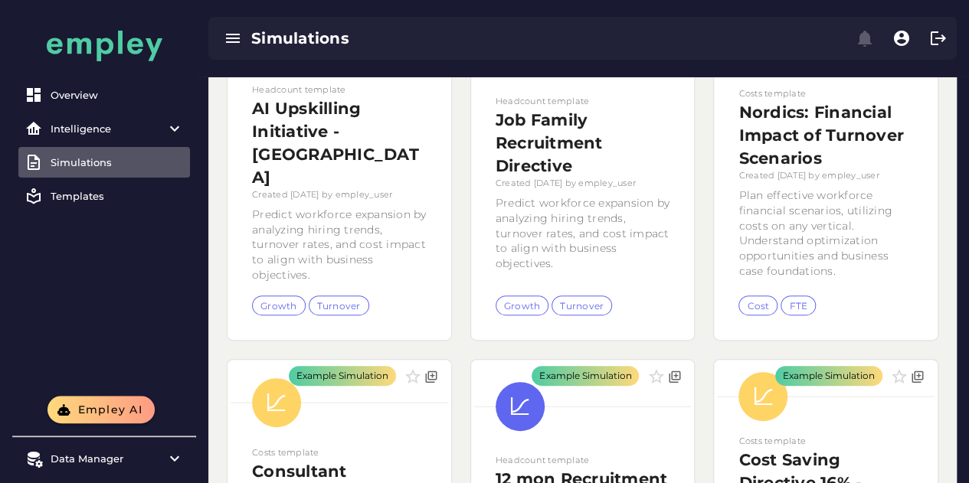
scroll to position [230, 0]
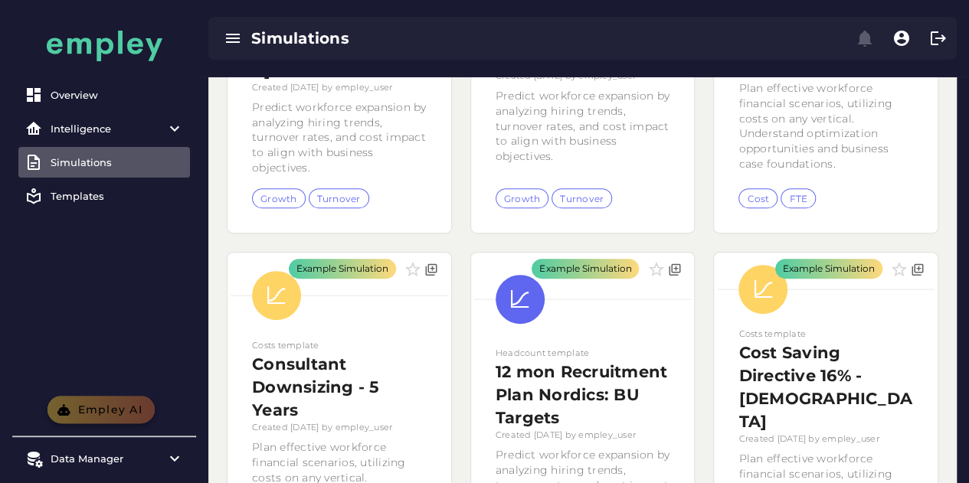
click at [82, 415] on span "Empley AI" at bounding box center [110, 410] width 66 height 14
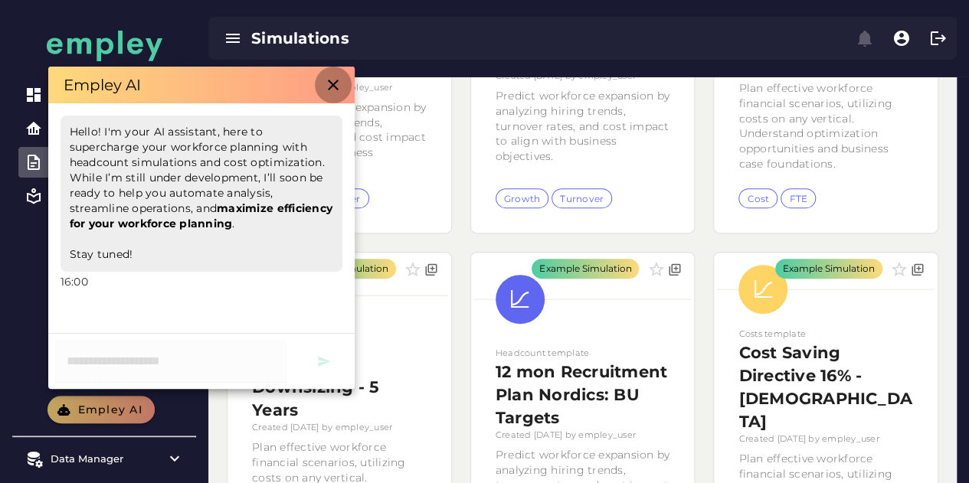
click at [334, 83] on icon "button" at bounding box center [333, 85] width 18 height 18
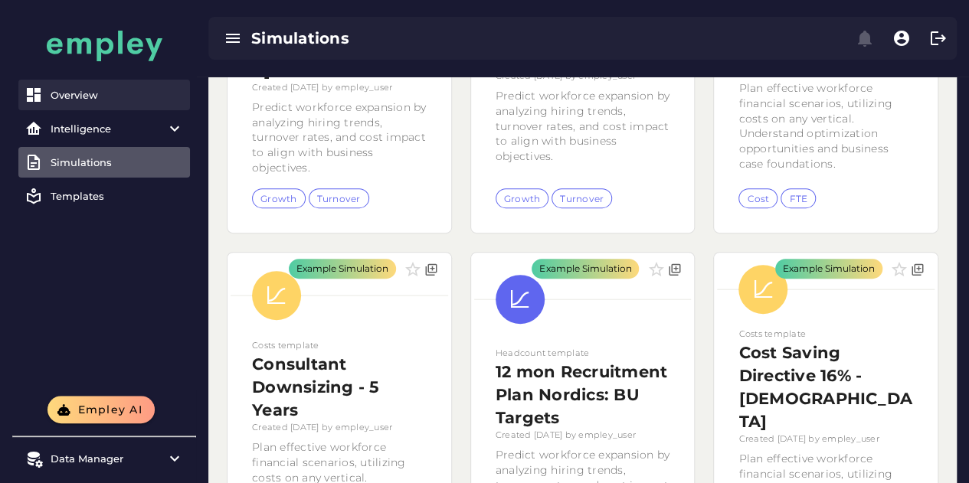
click at [78, 95] on div "Overview" at bounding box center [117, 95] width 133 height 12
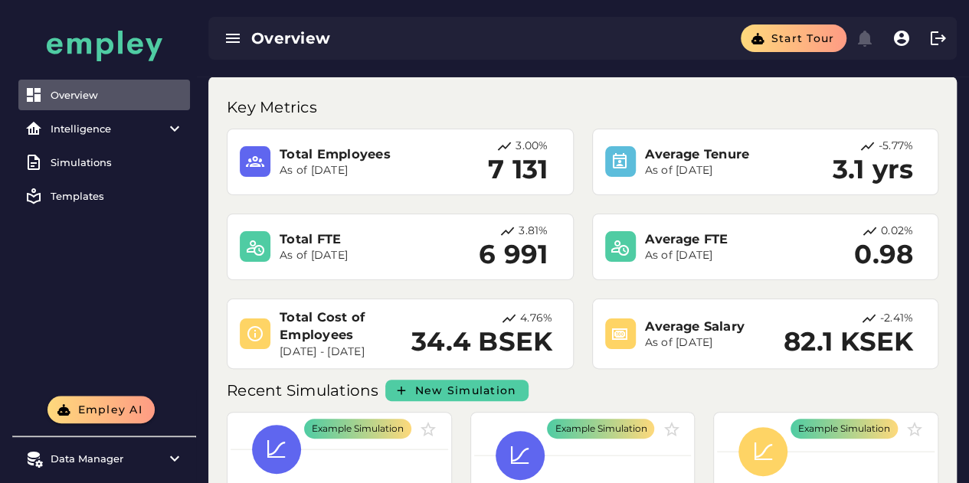
click at [291, 160] on h3 "Total Employees" at bounding box center [359, 154] width 160 height 18
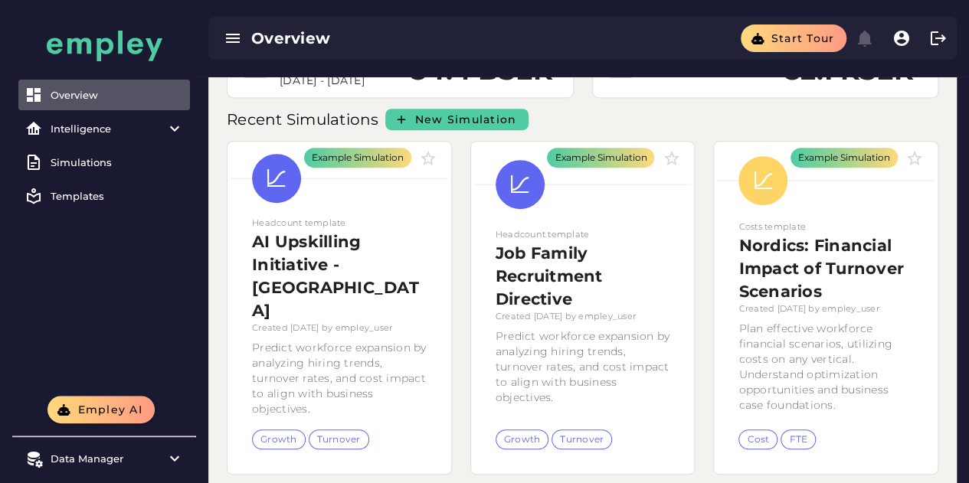
scroll to position [191, 0]
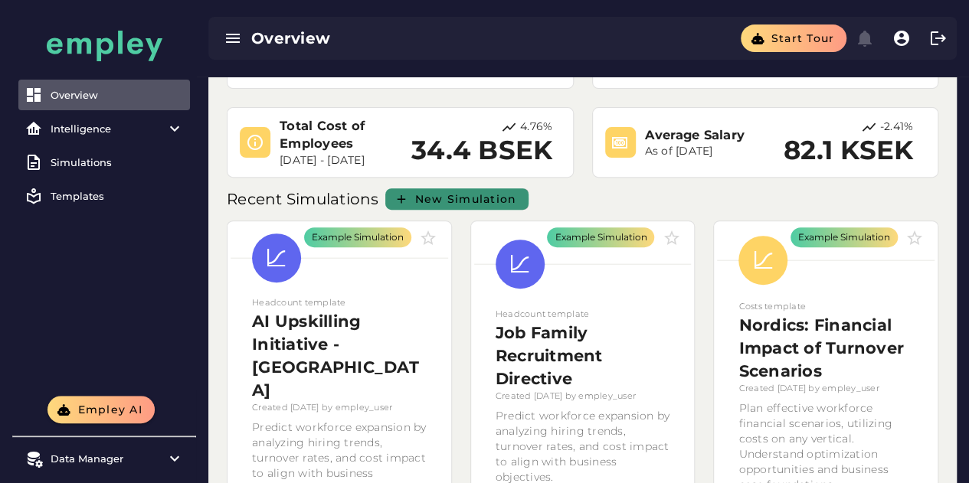
click at [431, 197] on span "New Simulation" at bounding box center [465, 199] width 103 height 14
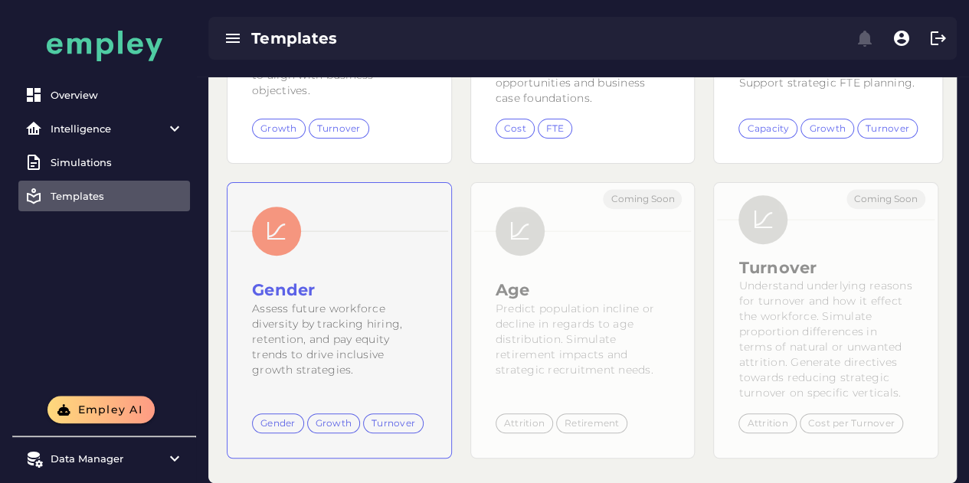
scroll to position [207, 0]
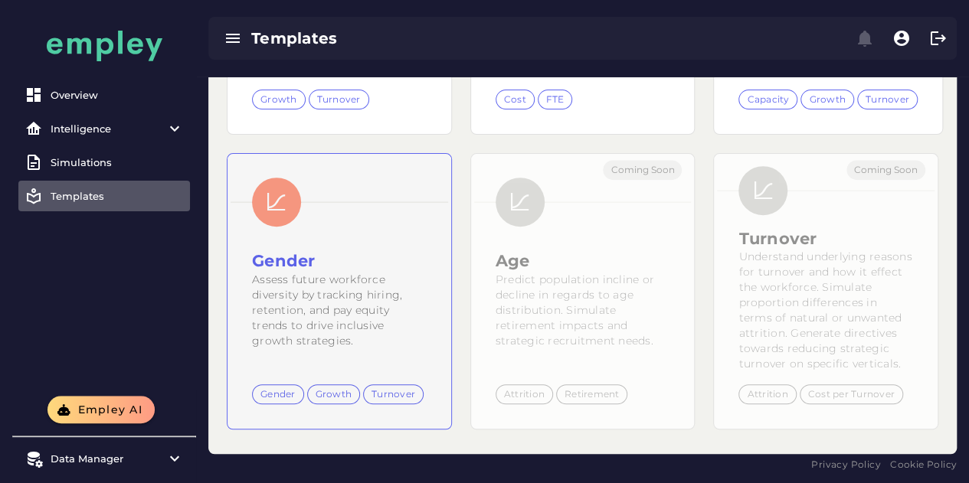
click at [282, 395] on div "Gender" at bounding box center [277, 393] width 35 height 13
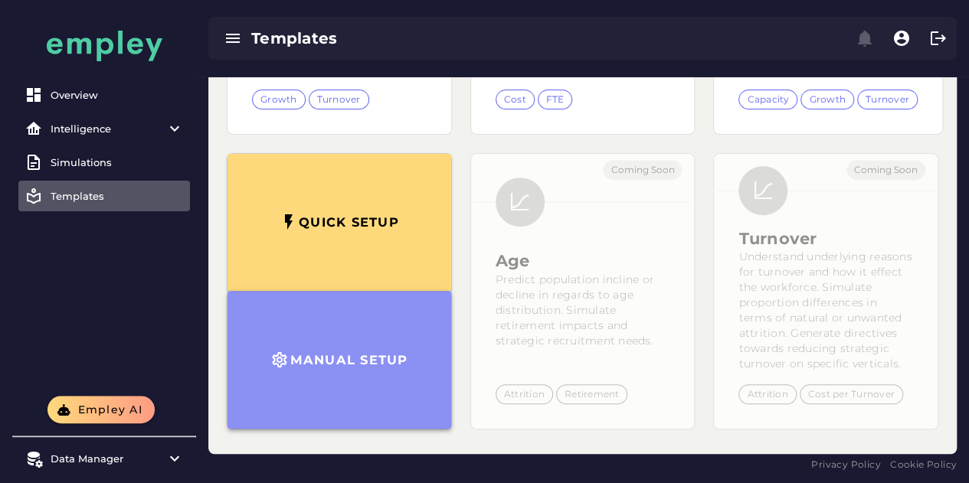
click at [356, 358] on h3 "Manual setup" at bounding box center [348, 359] width 119 height 15
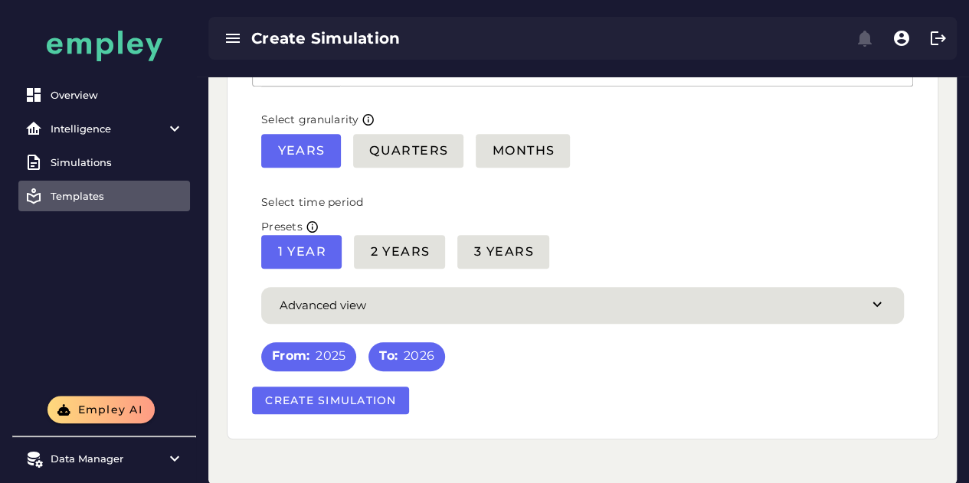
scroll to position [378, 0]
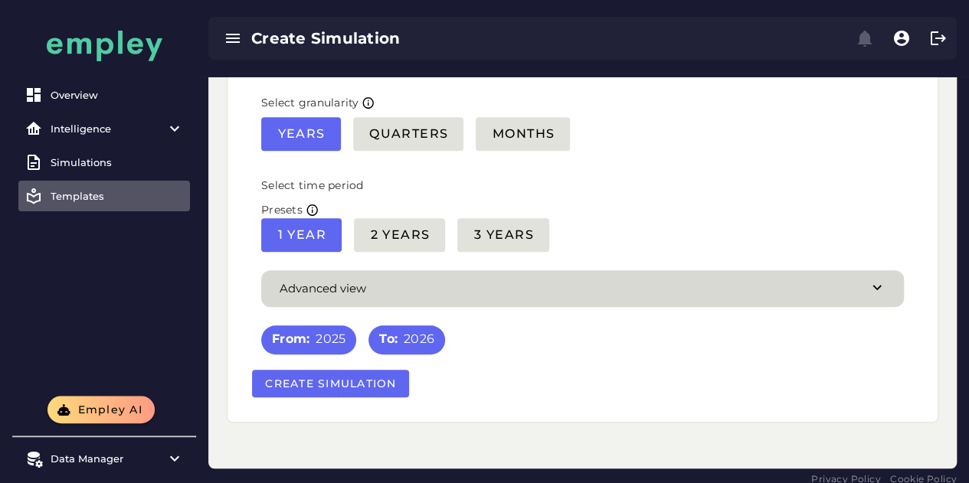
click at [706, 270] on span "button" at bounding box center [582, 288] width 642 height 37
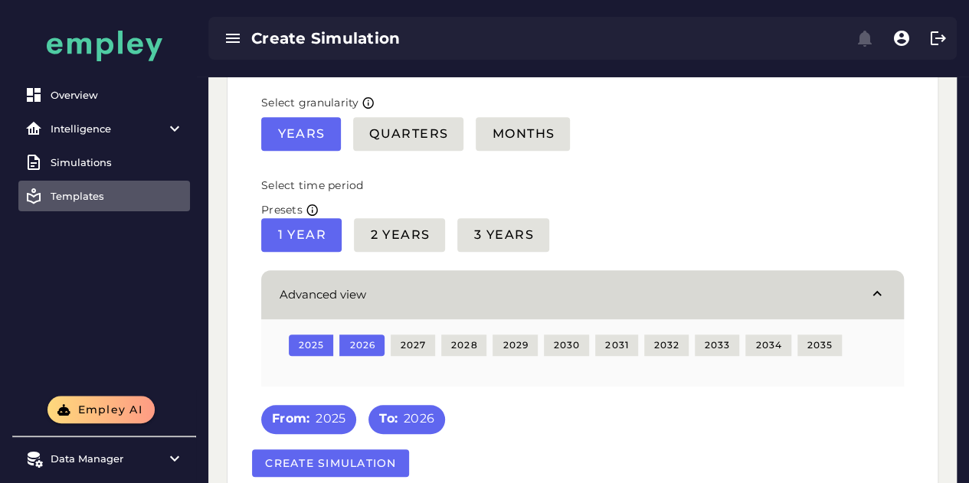
click at [706, 270] on span "button" at bounding box center [582, 294] width 642 height 49
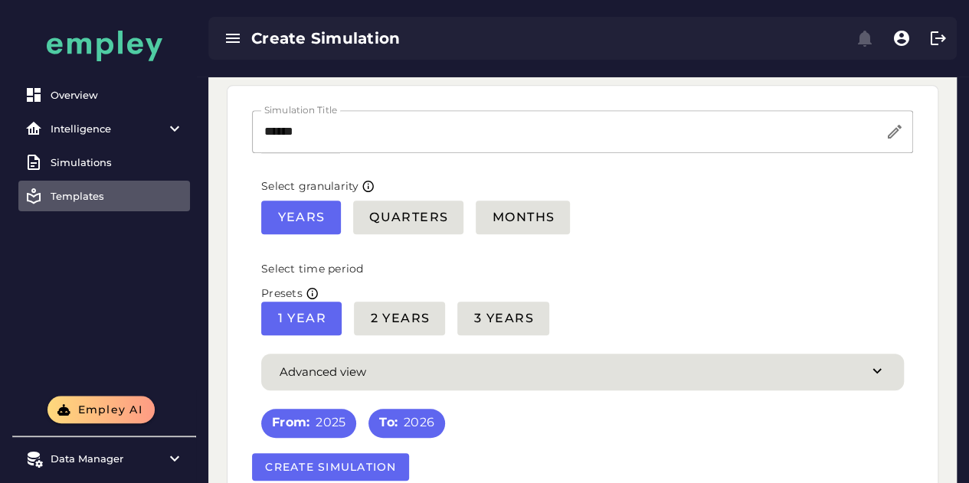
scroll to position [225, 0]
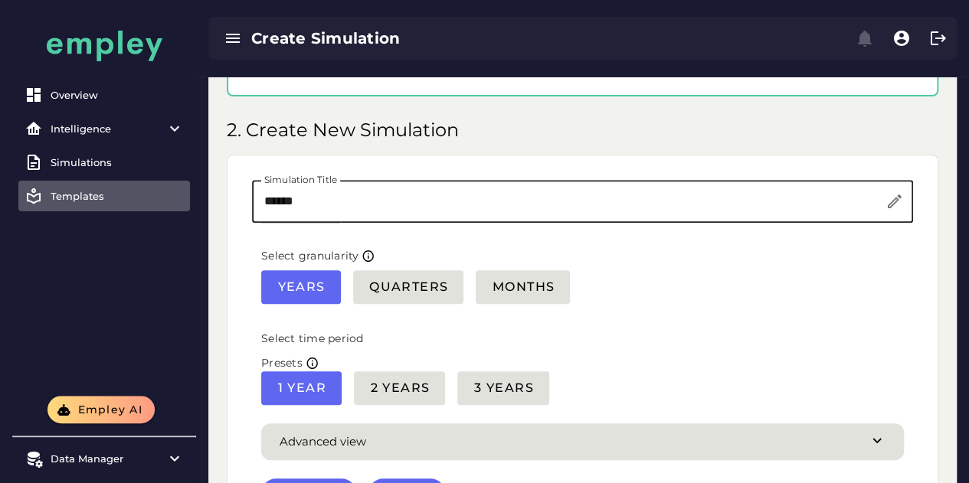
click at [752, 190] on input "******" at bounding box center [568, 201] width 633 height 43
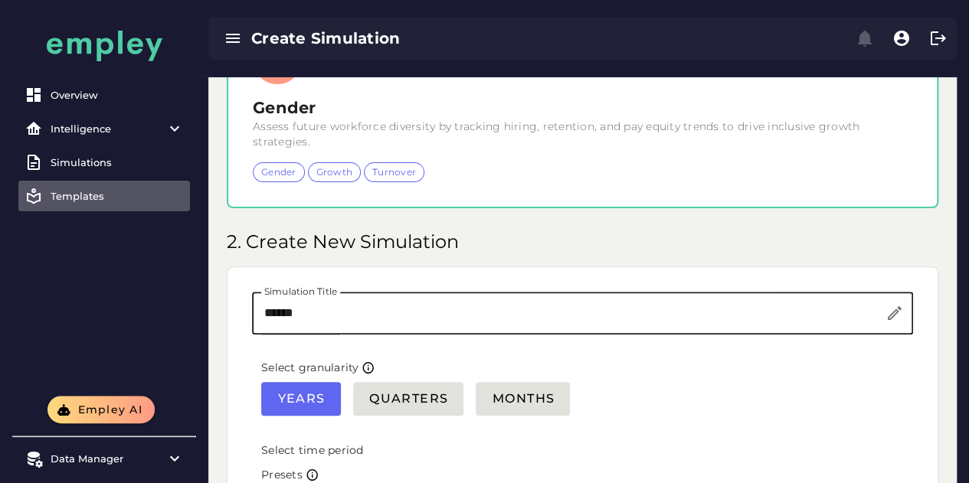
scroll to position [0, 0]
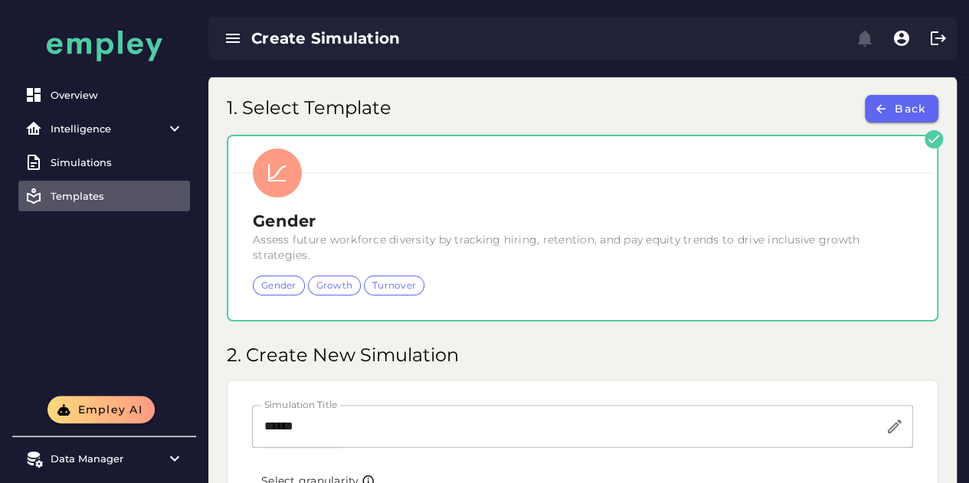
click at [332, 279] on div "Growth" at bounding box center [334, 285] width 37 height 13
click at [228, 39] on icon "button" at bounding box center [233, 38] width 18 height 18
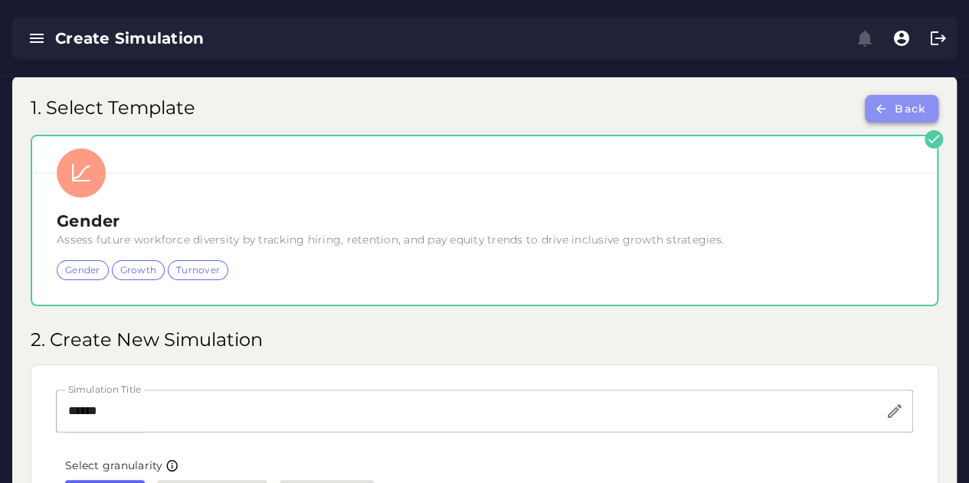
click at [884, 99] on button "Back" at bounding box center [902, 109] width 74 height 28
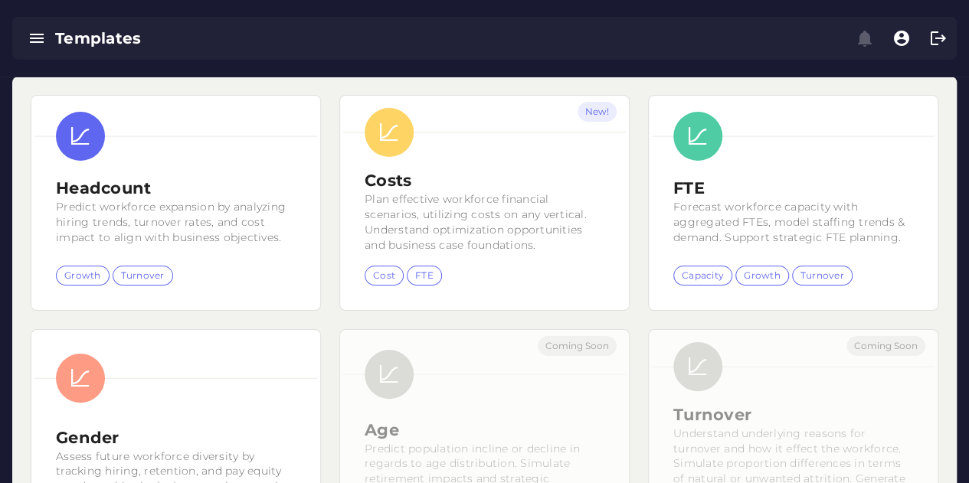
click at [74, 36] on div "Templates" at bounding box center [253, 38] width 396 height 21
click at [37, 39] on icon "button" at bounding box center [37, 38] width 18 height 18
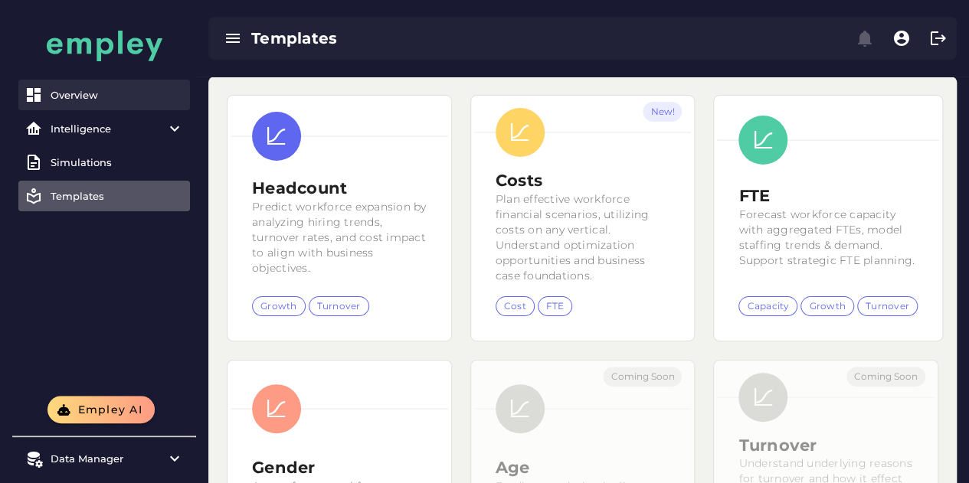
click at [80, 99] on div "Overview" at bounding box center [117, 95] width 133 height 12
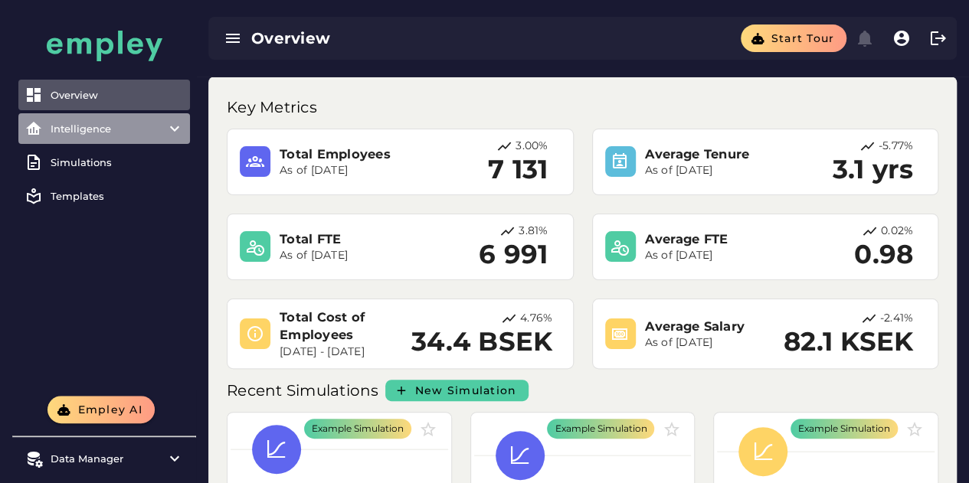
click at [81, 129] on div "Intelligence" at bounding box center [104, 129] width 107 height 12
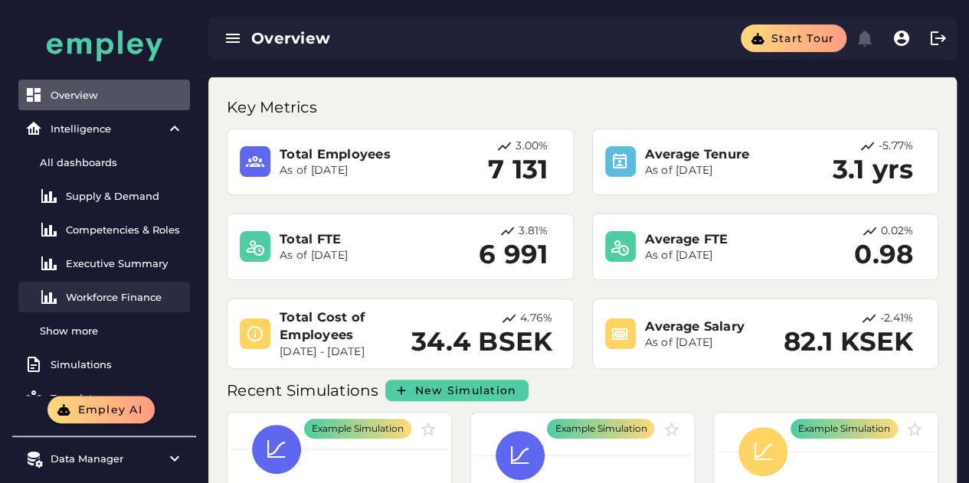
click at [132, 302] on div "Workforce Finance" at bounding box center [125, 297] width 118 height 12
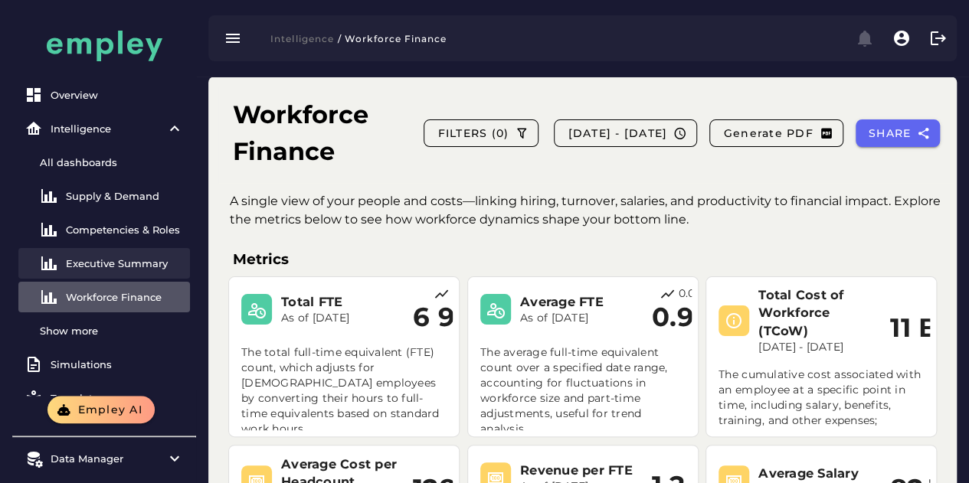
click at [123, 263] on div "Executive Summary" at bounding box center [125, 263] width 118 height 12
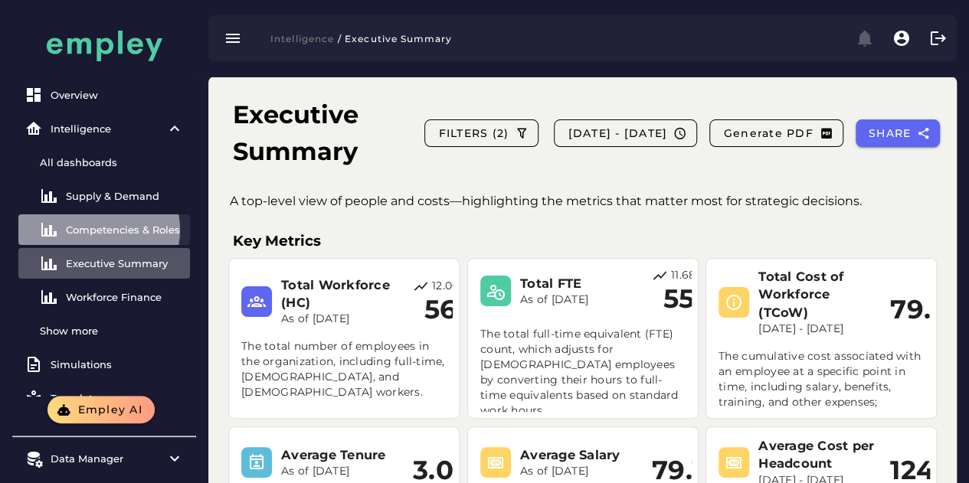
click at [113, 227] on div "Competencies & Roles" at bounding box center [125, 230] width 118 height 12
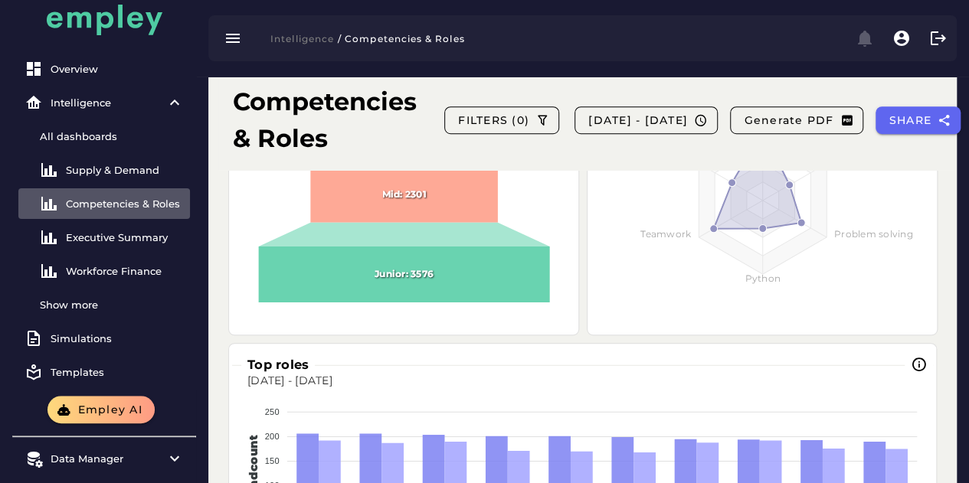
scroll to position [139, 0]
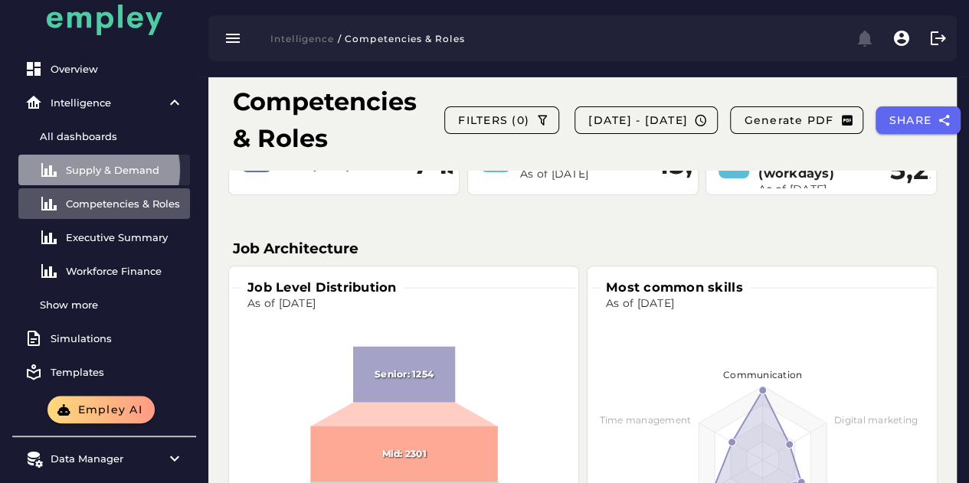
click at [142, 172] on div "Supply & Demand" at bounding box center [125, 170] width 118 height 12
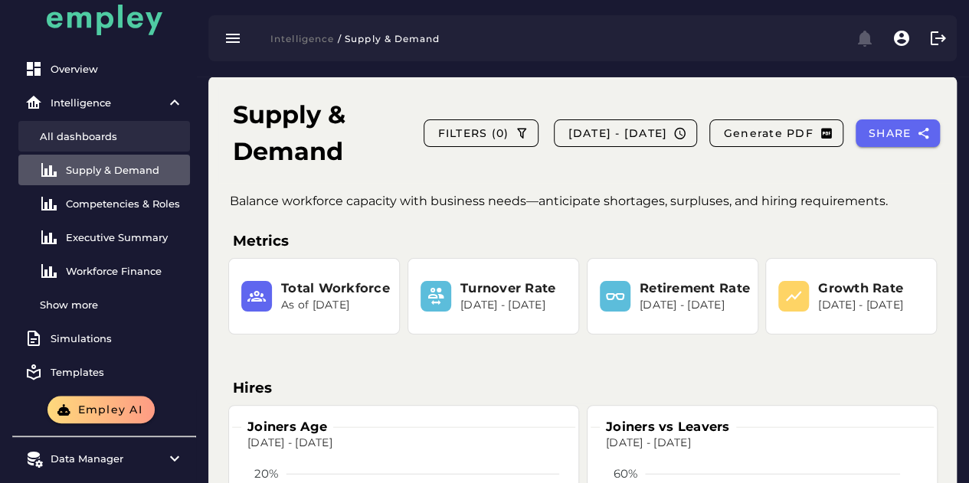
click at [72, 131] on div "All dashboards" at bounding box center [112, 136] width 144 height 12
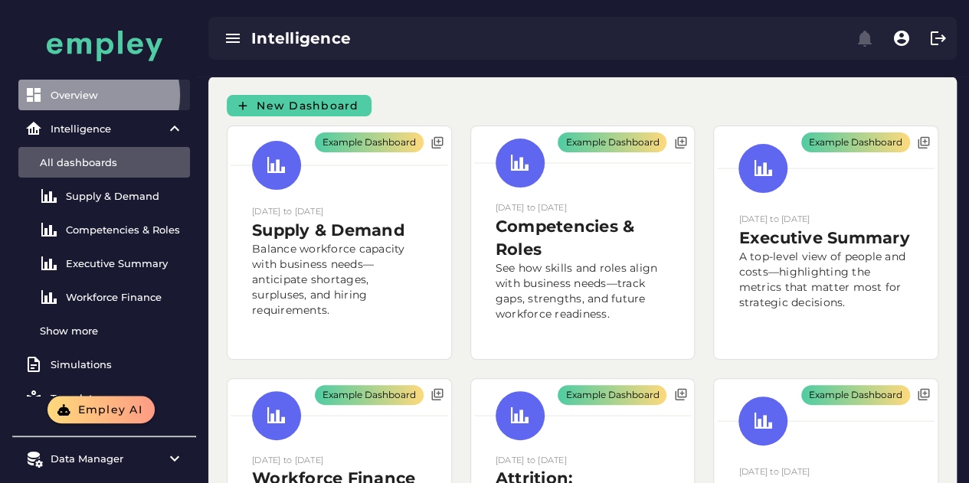
click at [78, 91] on div "Overview" at bounding box center [117, 95] width 133 height 12
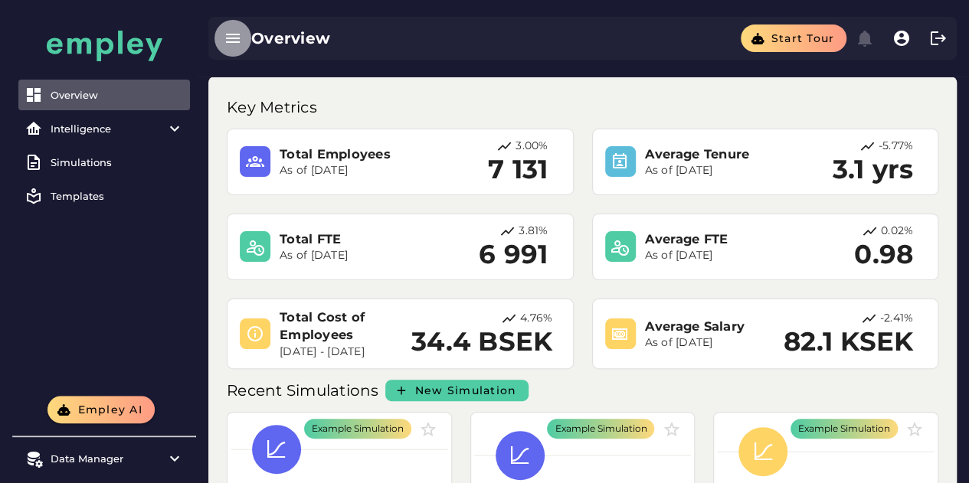
click at [233, 39] on icon "button" at bounding box center [233, 38] width 18 height 18
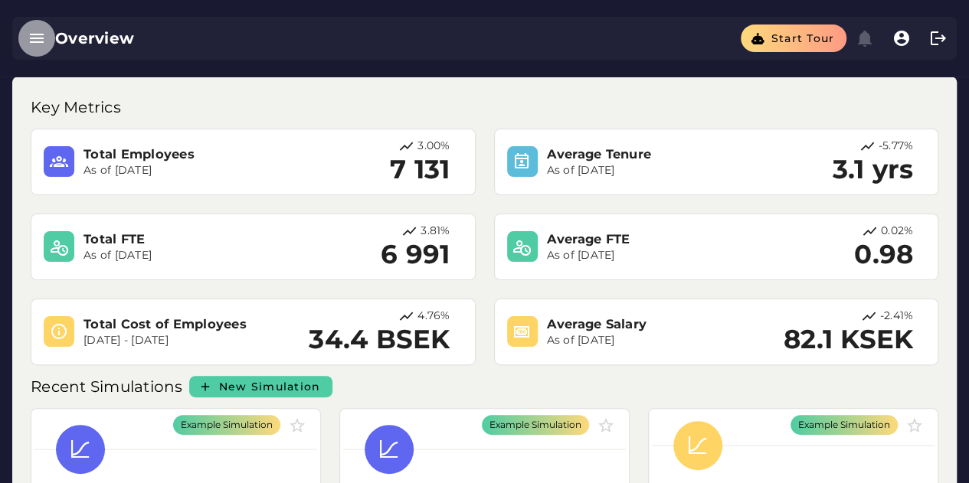
click at [35, 37] on icon "button" at bounding box center [37, 38] width 18 height 18
